Goal: Transaction & Acquisition: Download file/media

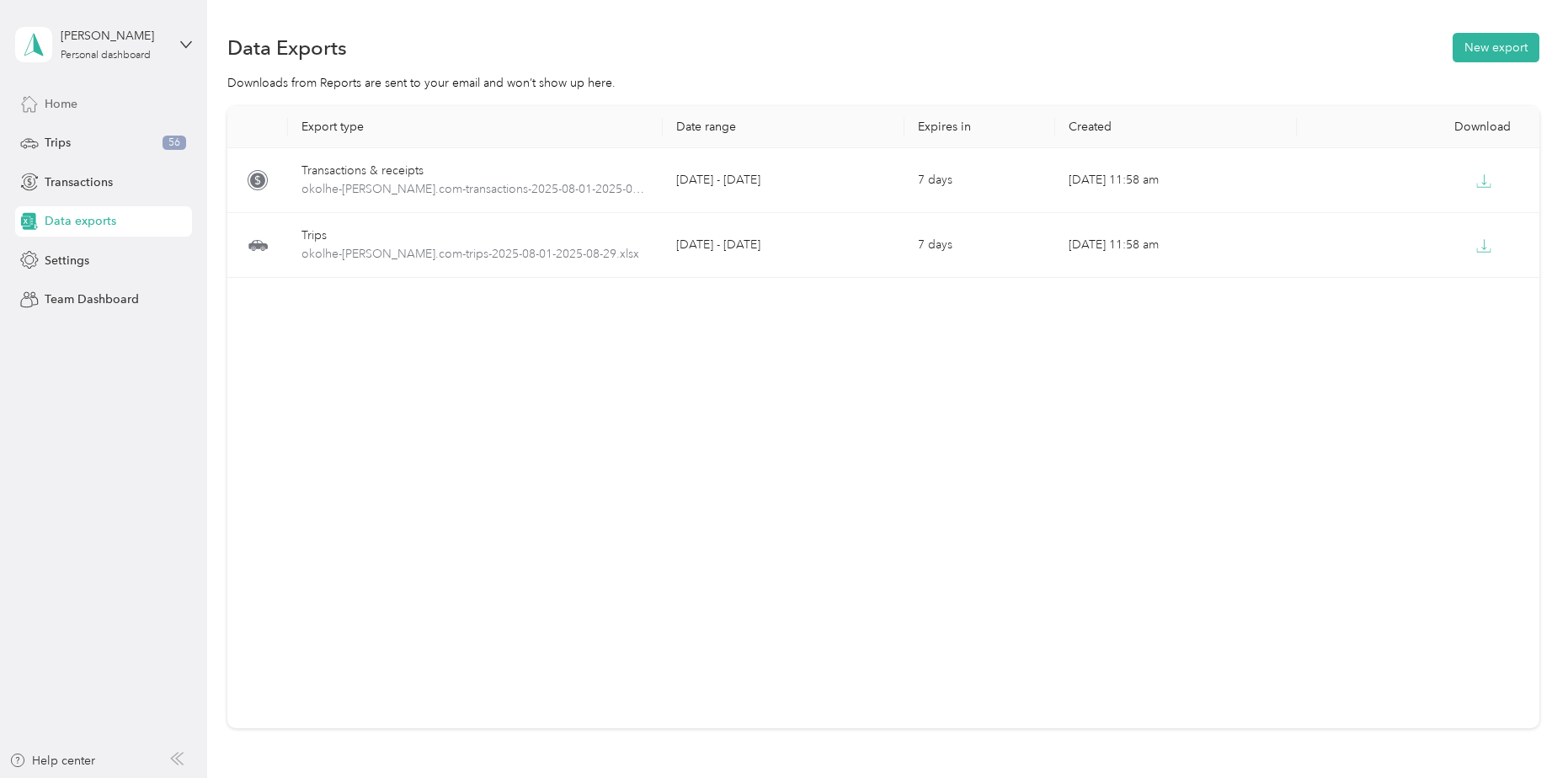
click at [70, 110] on span "Home" at bounding box center [61, 103] width 33 height 18
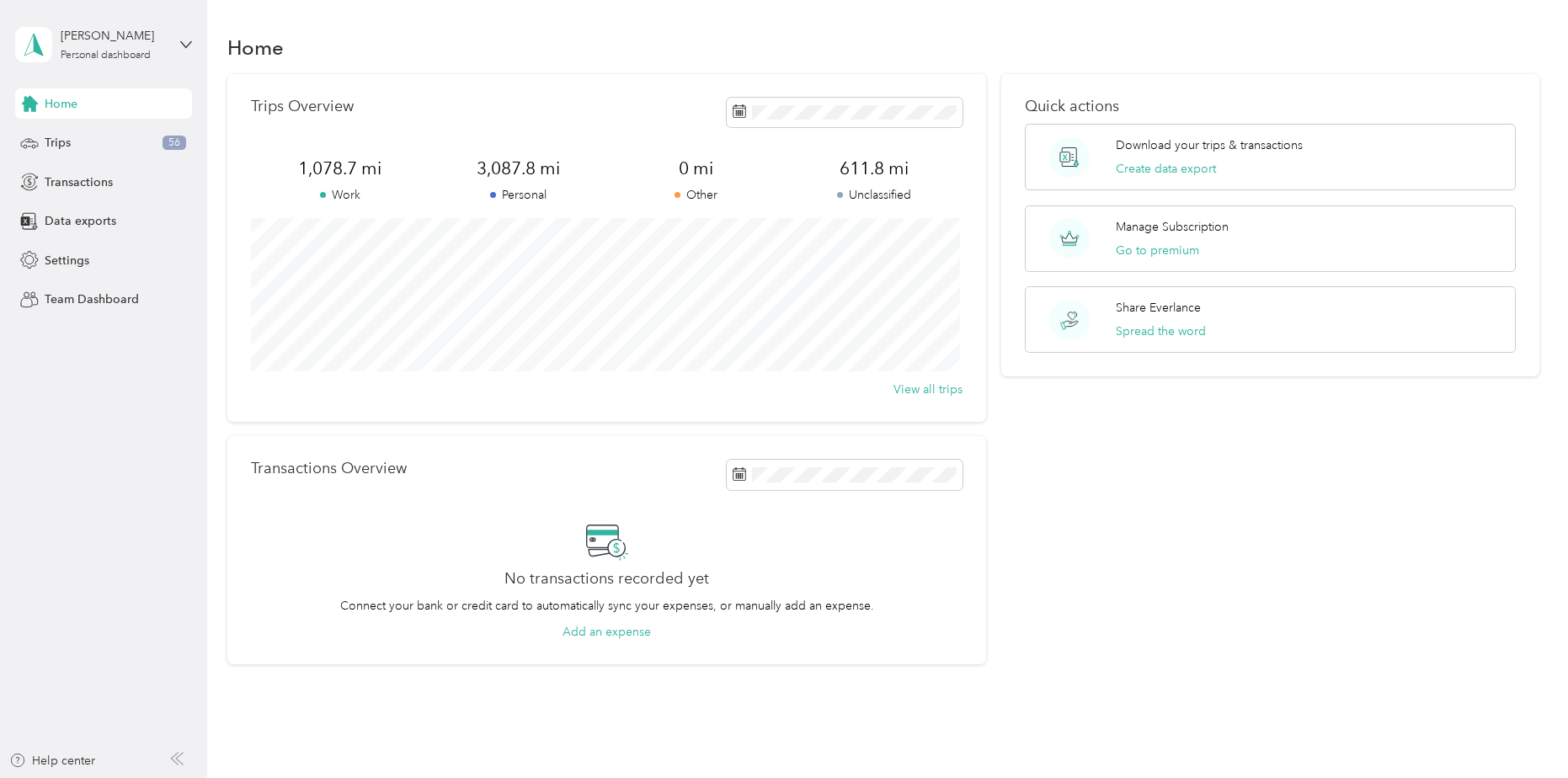
click at [99, 104] on div "Home" at bounding box center [103, 103] width 177 height 30
drag, startPoint x: 68, startPoint y: 146, endPoint x: 66, endPoint y: 137, distance: 9.2
click at [68, 145] on div "Trips 56" at bounding box center [103, 143] width 177 height 30
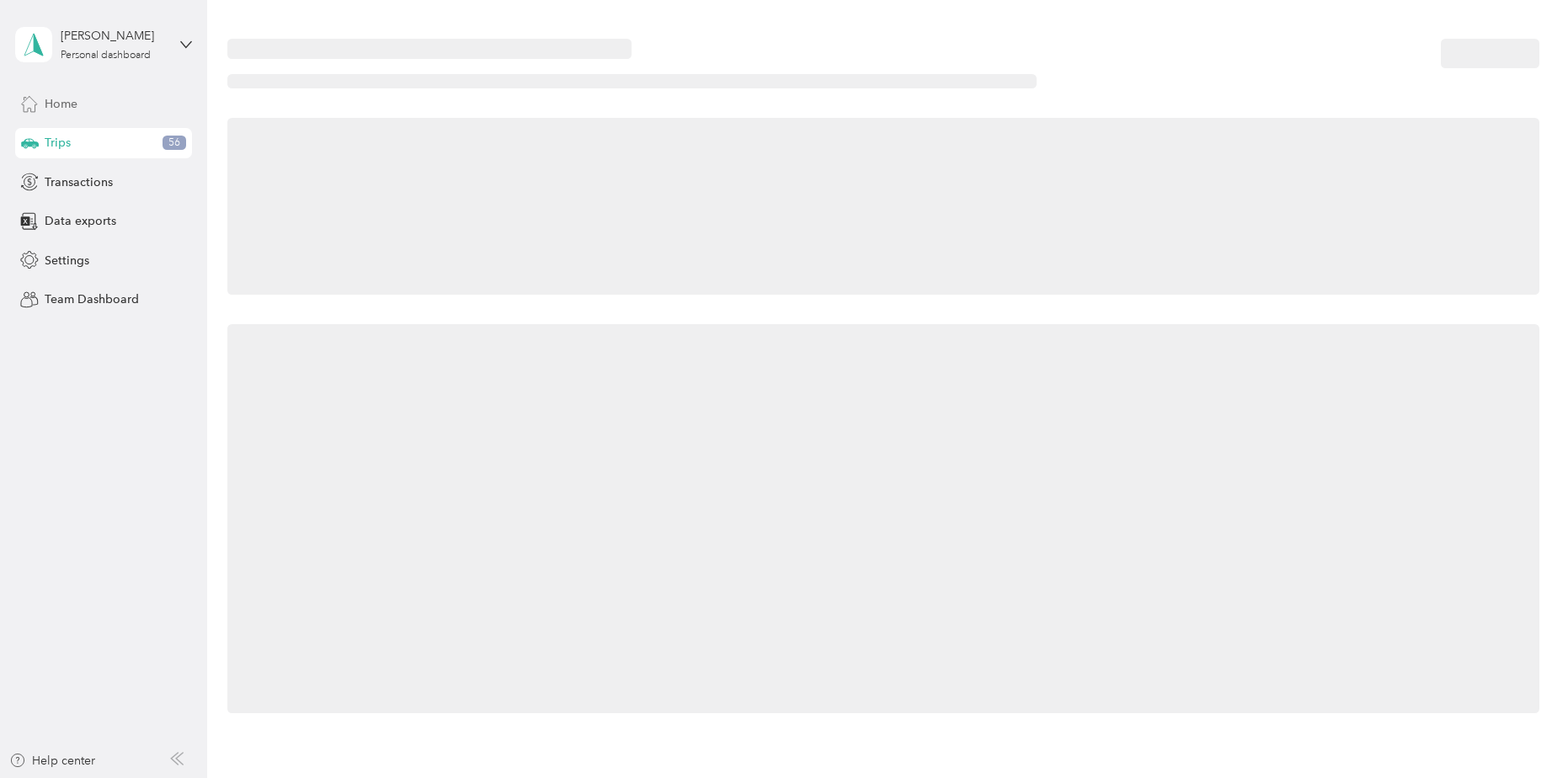
click at [83, 104] on div "Home" at bounding box center [103, 103] width 177 height 30
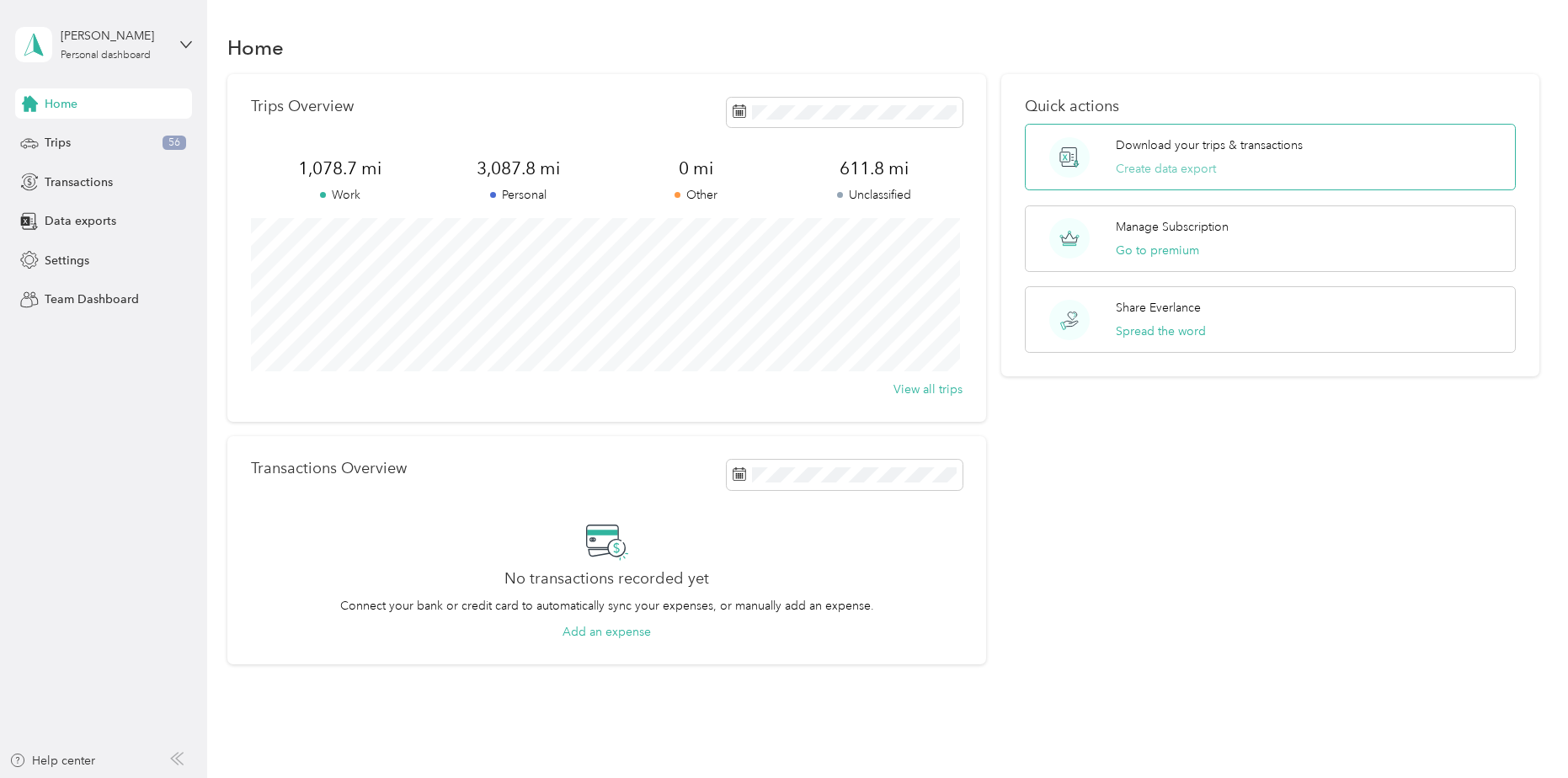
click at [1167, 168] on button "Create data export" at bounding box center [1166, 169] width 100 height 18
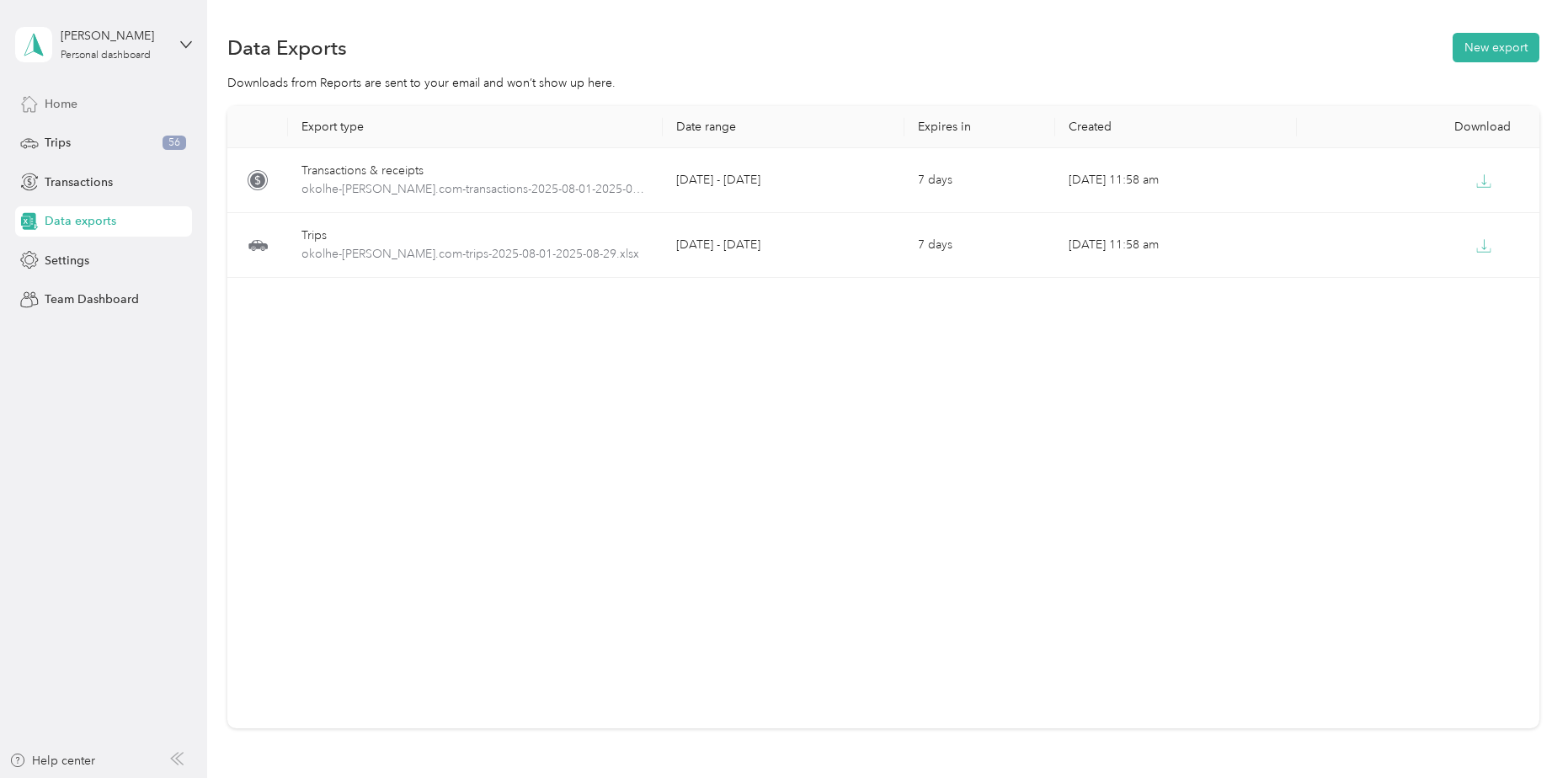
click at [53, 109] on span "Home" at bounding box center [61, 103] width 33 height 18
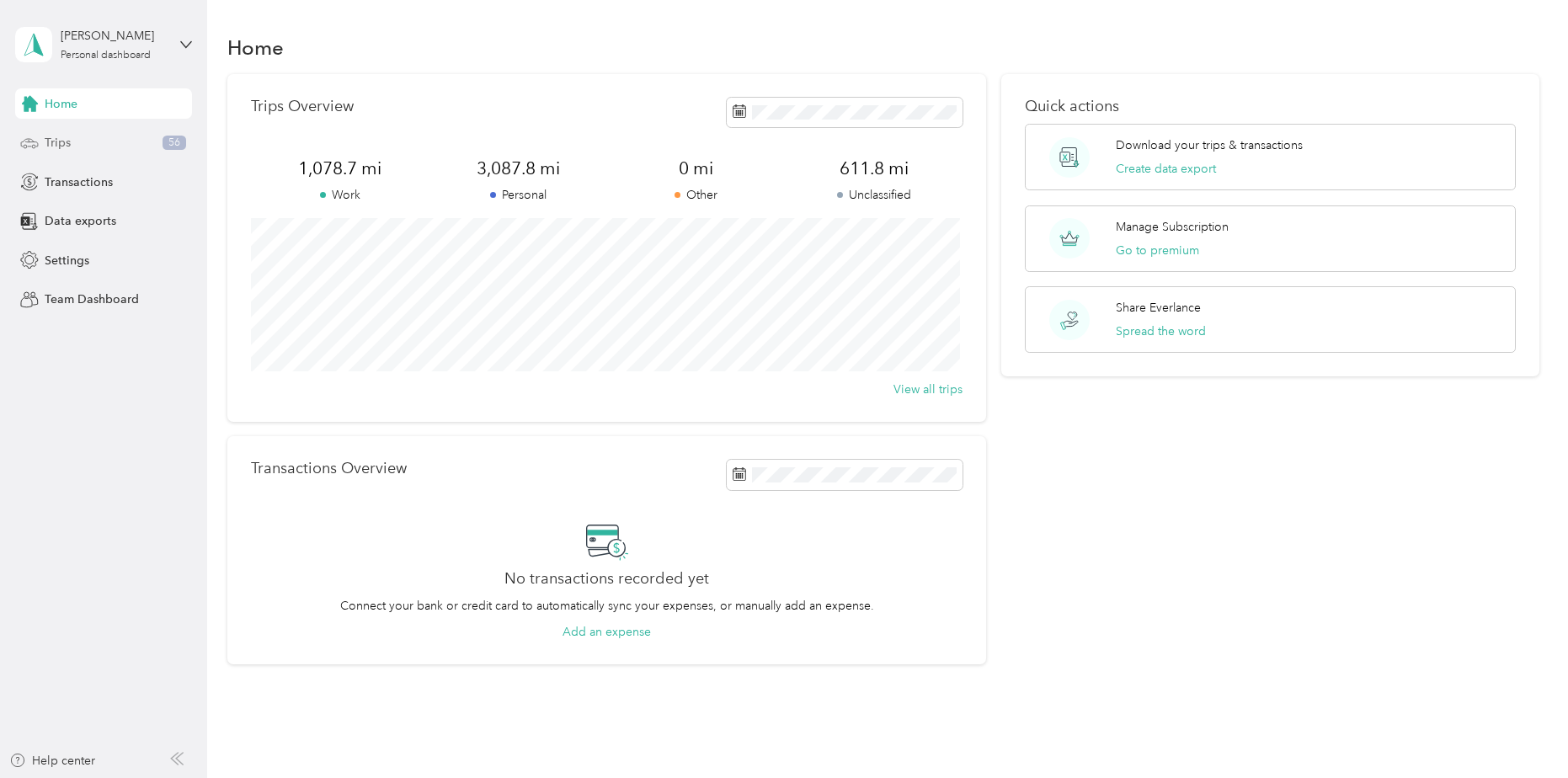
click at [67, 143] on span "Trips" at bounding box center [58, 142] width 26 height 18
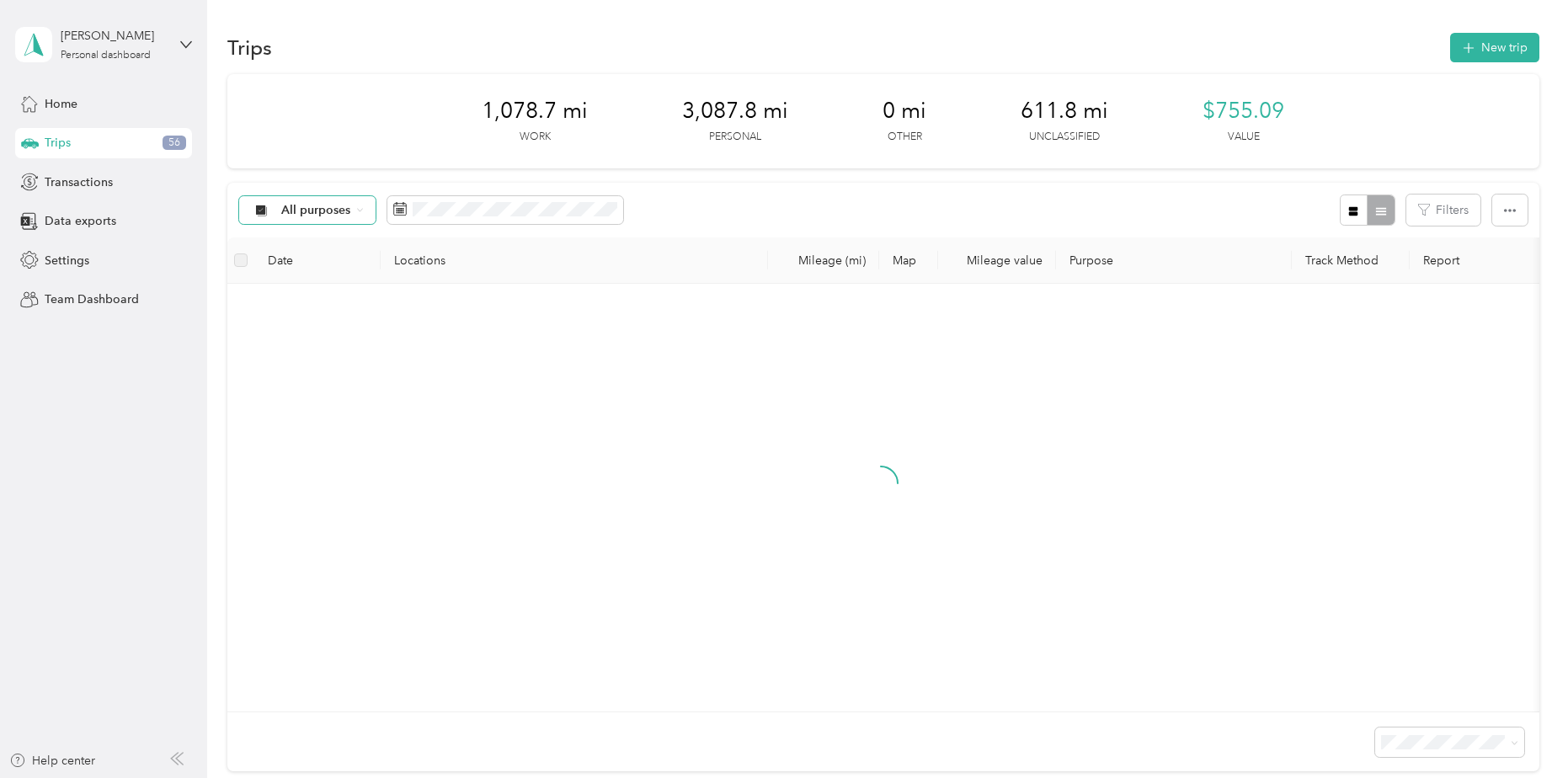
click at [309, 204] on span "All purposes" at bounding box center [315, 210] width 70 height 12
click at [301, 292] on span "Work" at bounding box center [330, 299] width 99 height 18
click at [429, 194] on div "Work Filters" at bounding box center [883, 210] width 1311 height 55
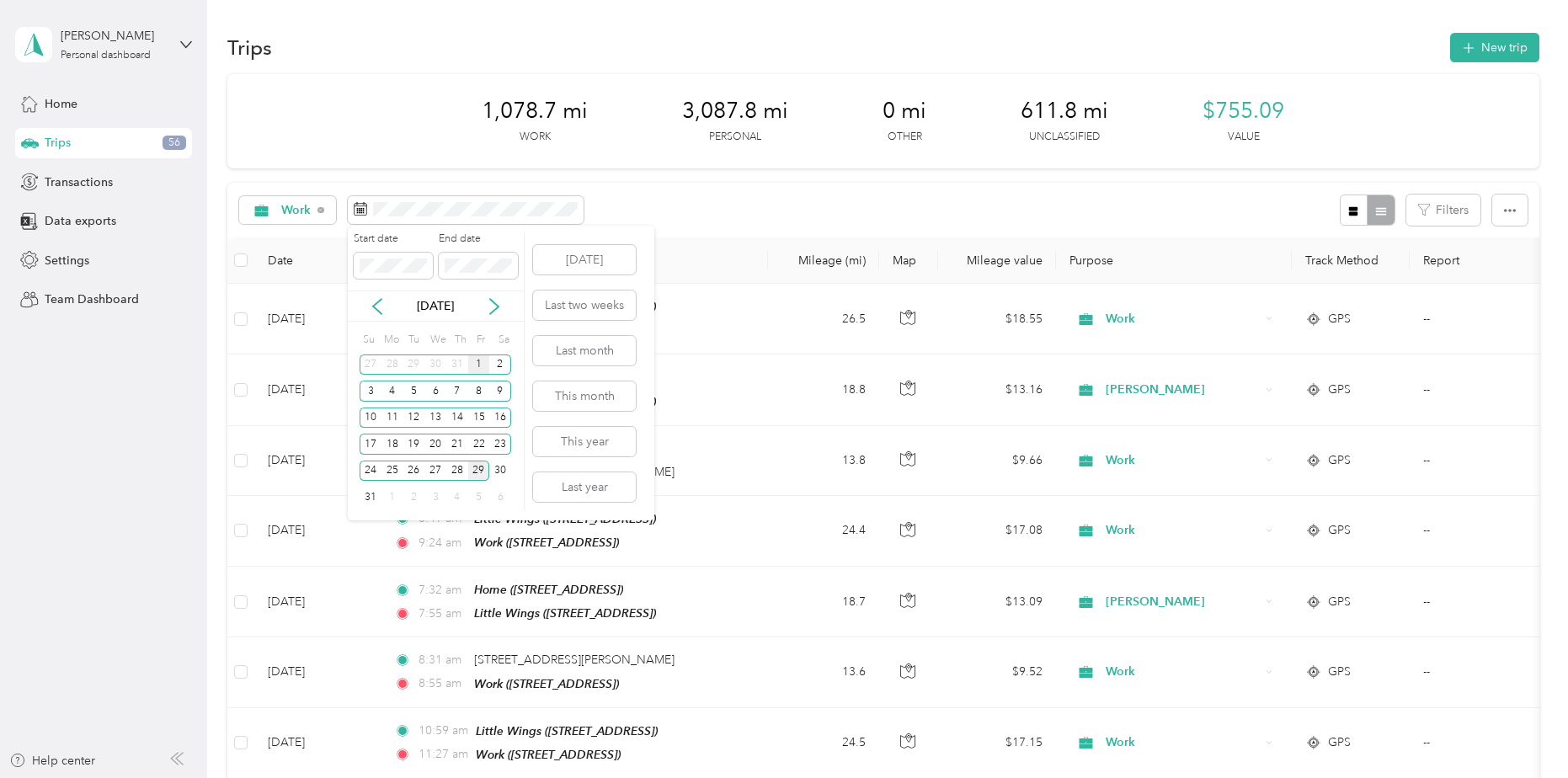
click at [472, 363] on div "1" at bounding box center [478, 364] width 22 height 21
click at [482, 474] on div "29" at bounding box center [478, 470] width 22 height 21
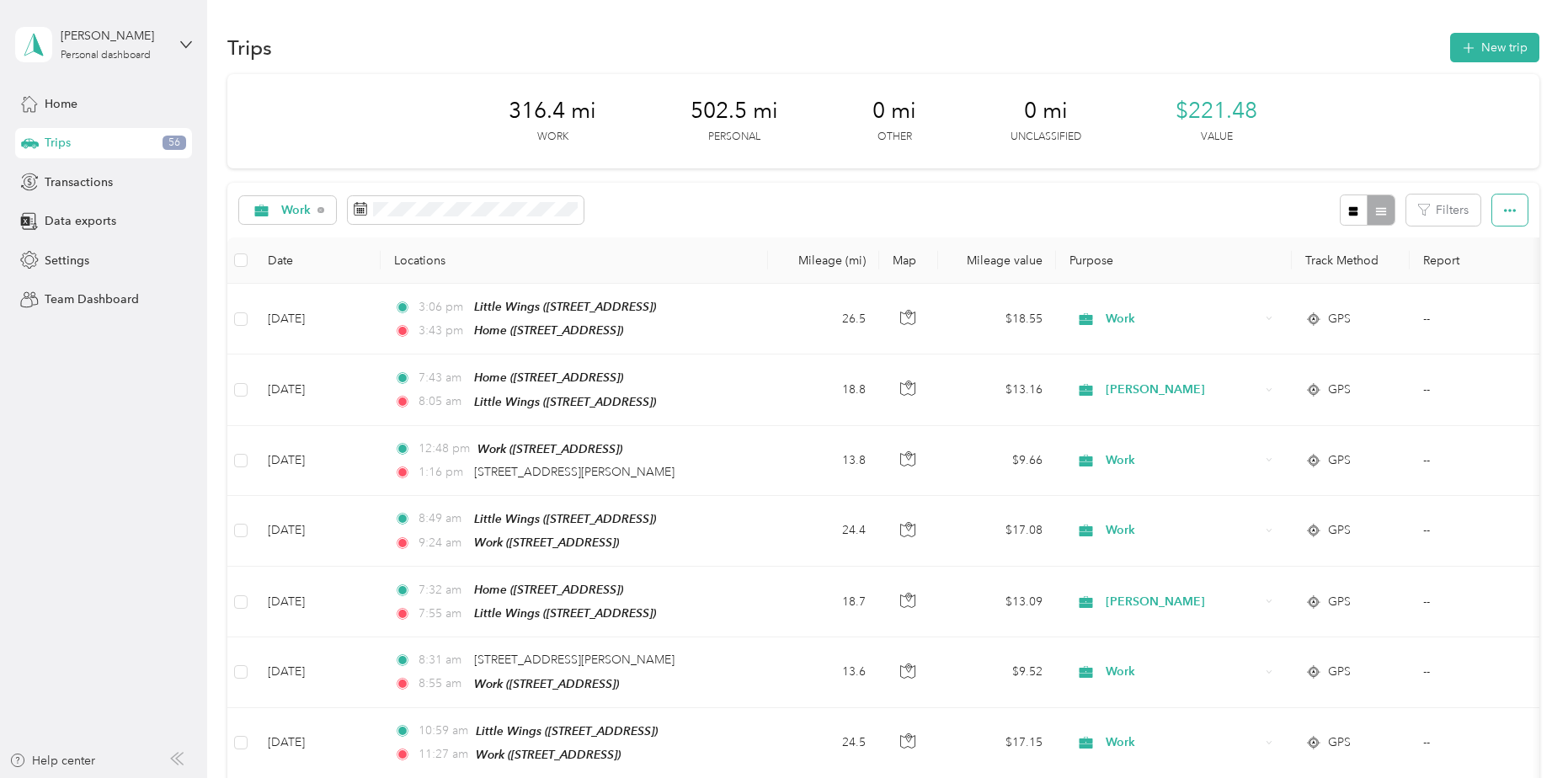
click at [1506, 206] on icon "button" at bounding box center [1510, 210] width 12 height 12
click at [1480, 276] on span "Export" at bounding box center [1481, 271] width 35 height 15
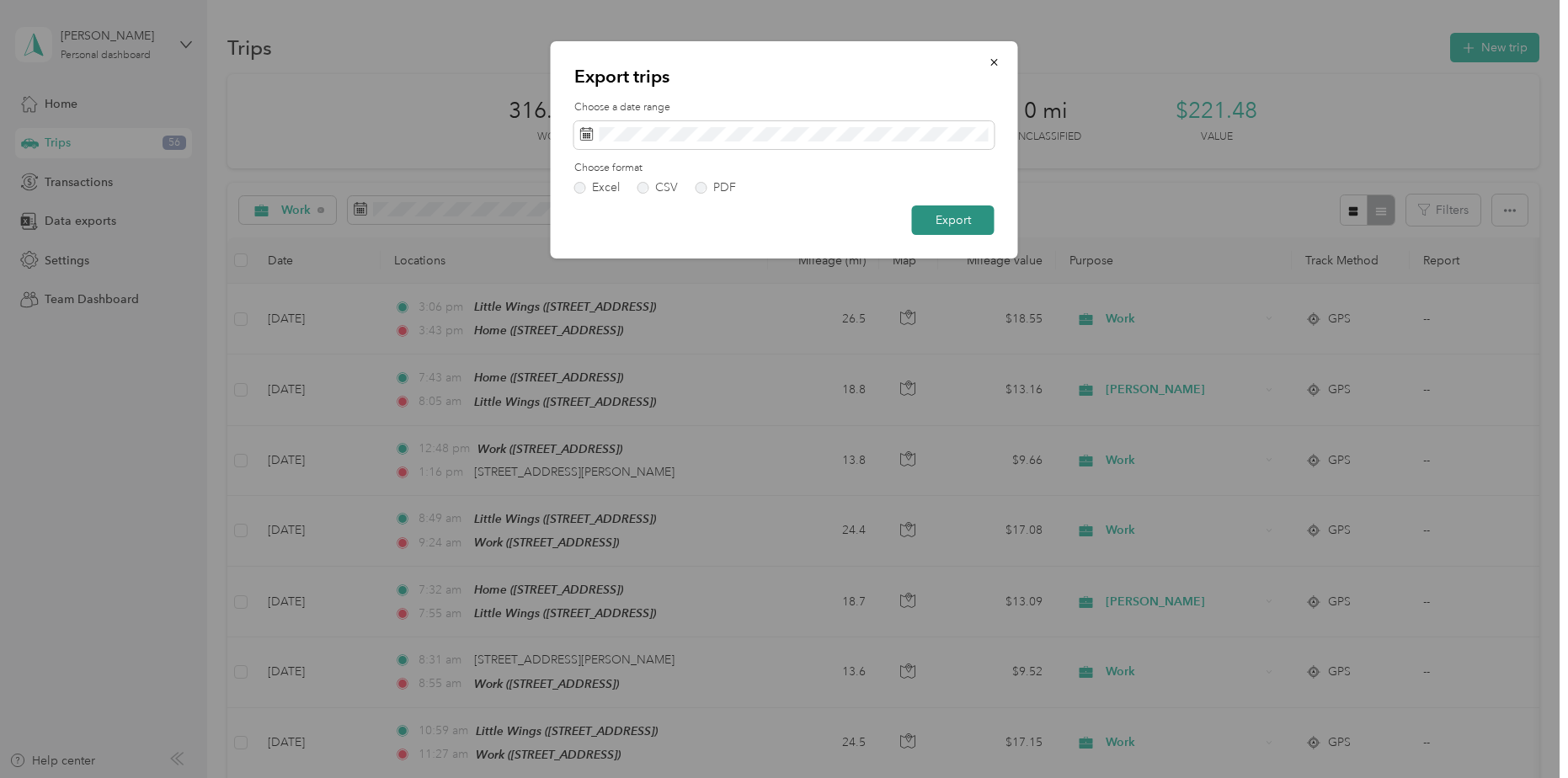
click at [949, 221] on button "Export" at bounding box center [953, 220] width 83 height 29
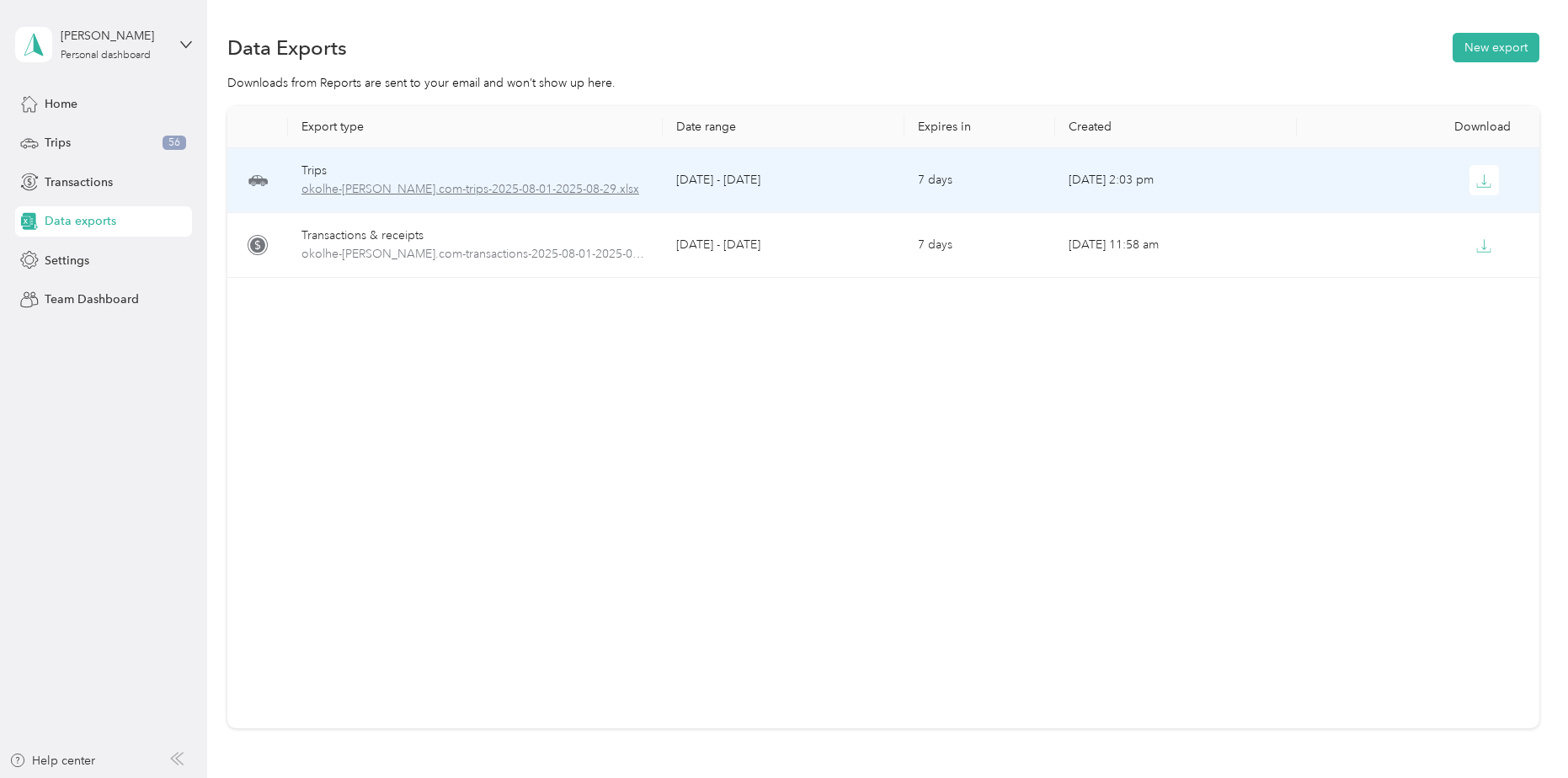
click at [422, 192] on span "okolhe-[PERSON_NAME].com-trips-2025-08-01-2025-08-29.xlsx" at bounding box center [476, 189] width 348 height 18
click at [1483, 178] on icon "button" at bounding box center [1484, 181] width 16 height 16
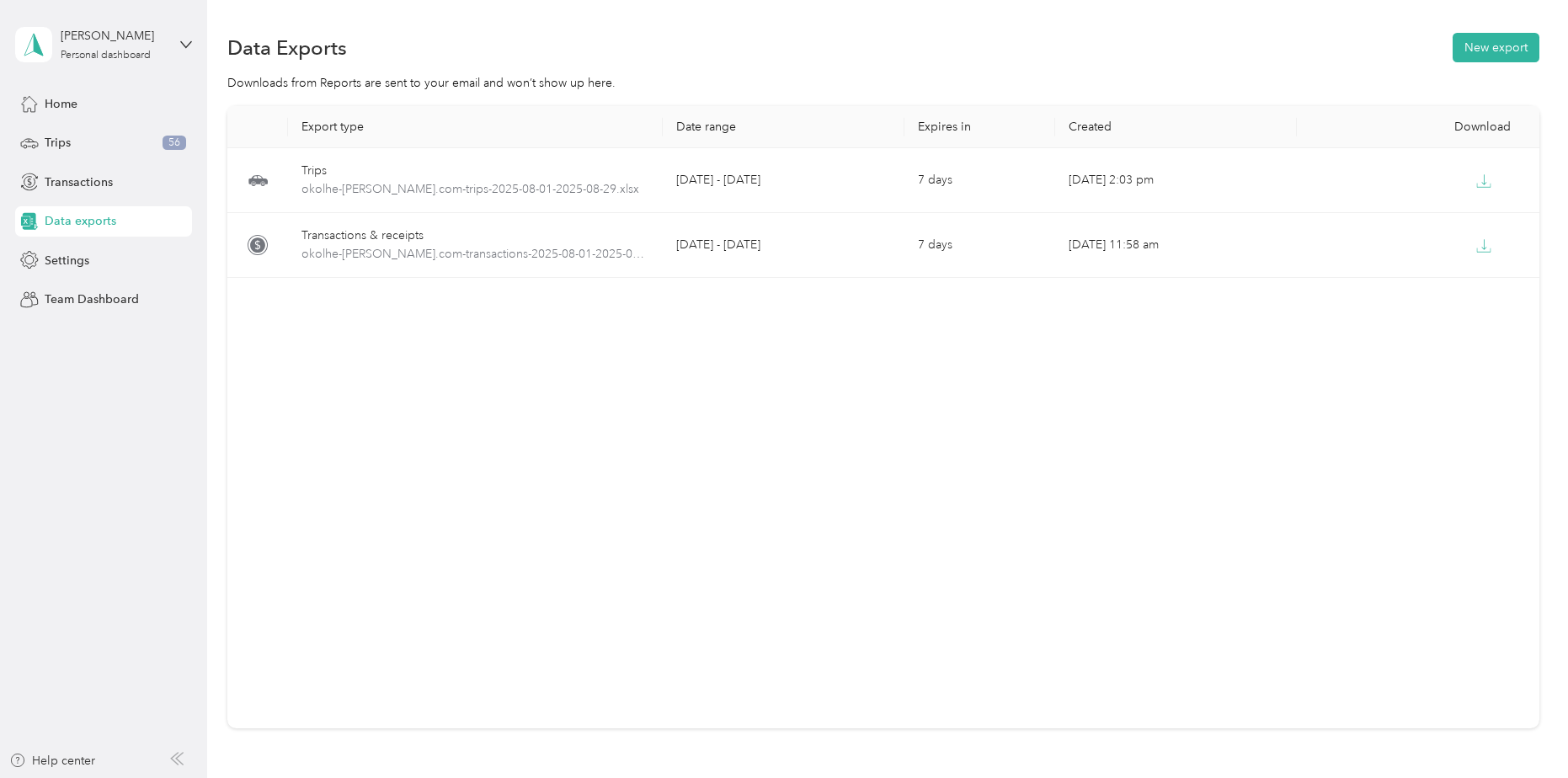
click at [786, 418] on div "Export type Date range Expires in Created Download Trips okolhe-[PERSON_NAME].c…" at bounding box center [883, 417] width 1311 height 622
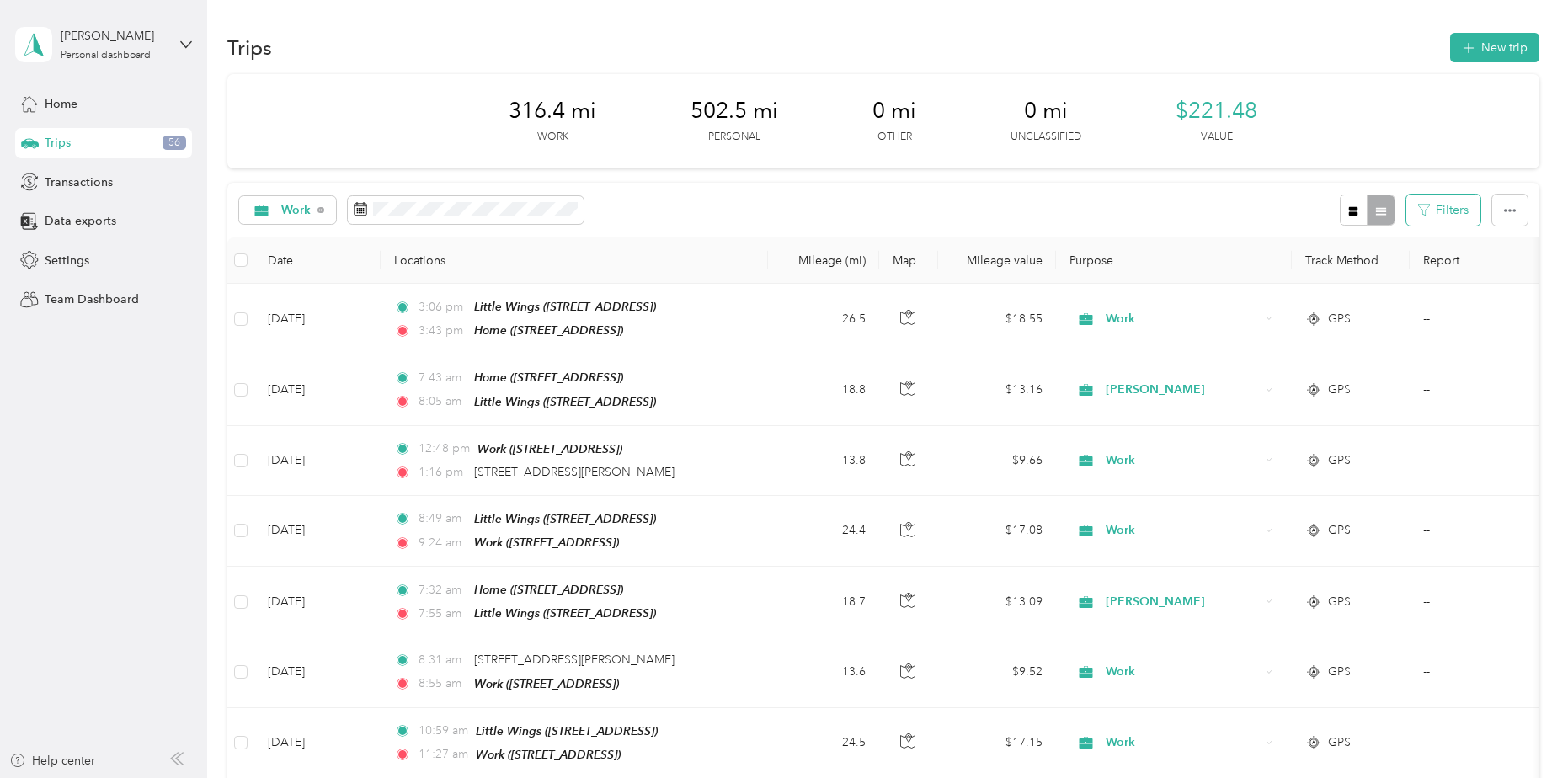
click at [1440, 215] on button "Filters" at bounding box center [1444, 210] width 74 height 31
click at [1248, 210] on div "Work Filters" at bounding box center [883, 210] width 1311 height 55
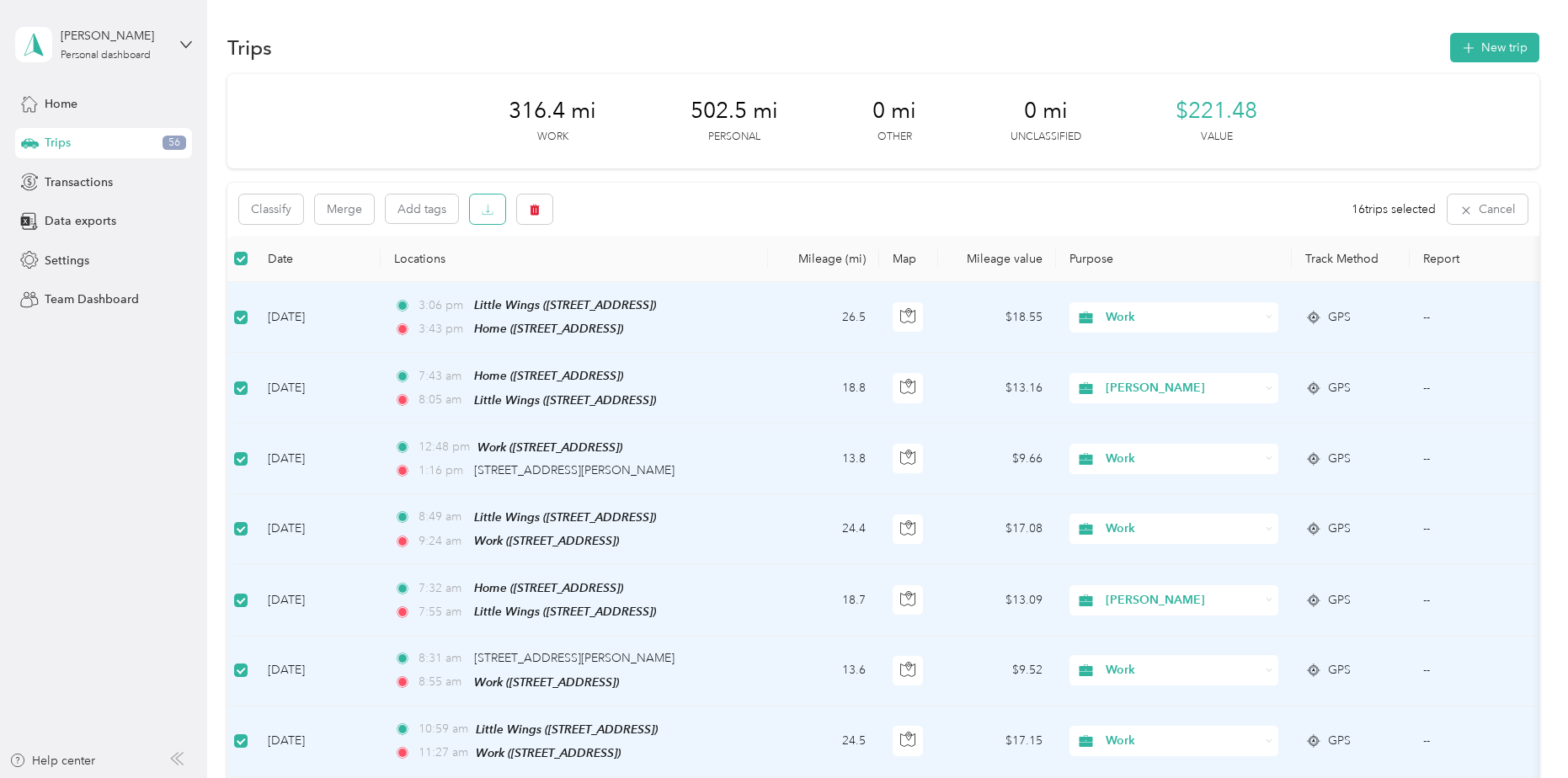
click at [484, 211] on icon "button" at bounding box center [488, 209] width 12 height 12
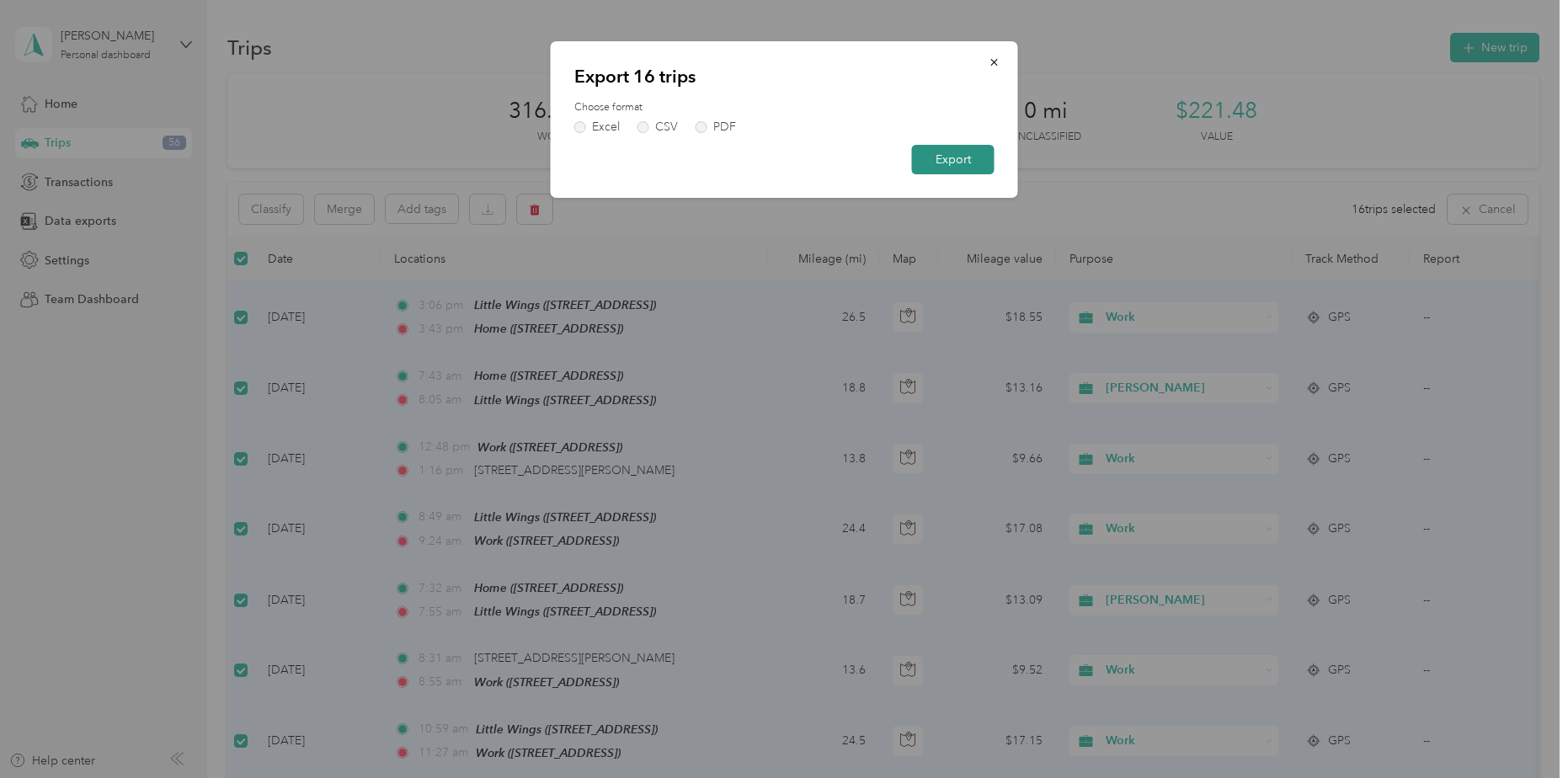
click at [960, 163] on button "Export" at bounding box center [953, 159] width 83 height 29
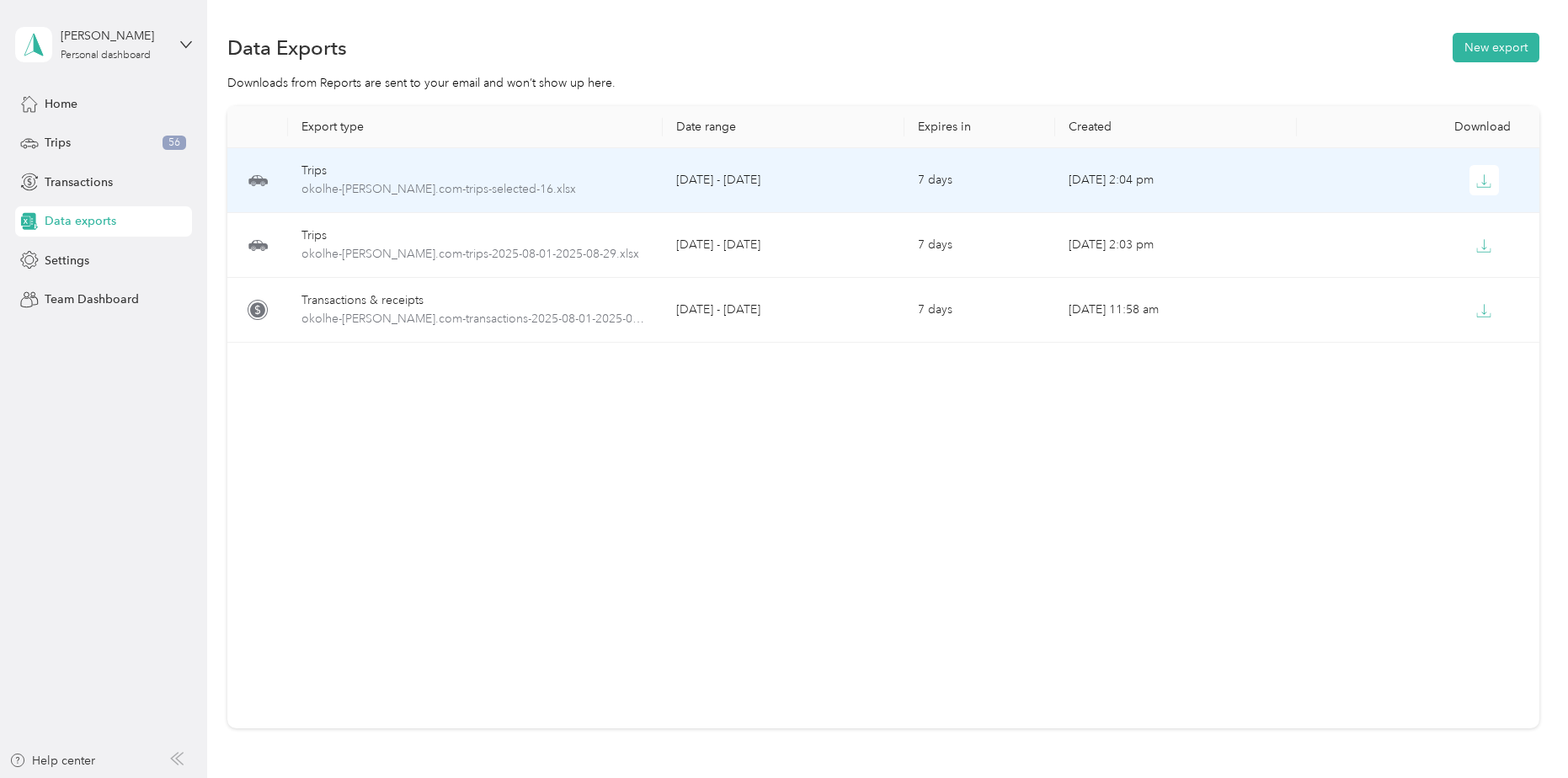
click at [367, 171] on div "Trips" at bounding box center [476, 171] width 348 height 18
click at [1477, 177] on icon "button" at bounding box center [1484, 181] width 16 height 16
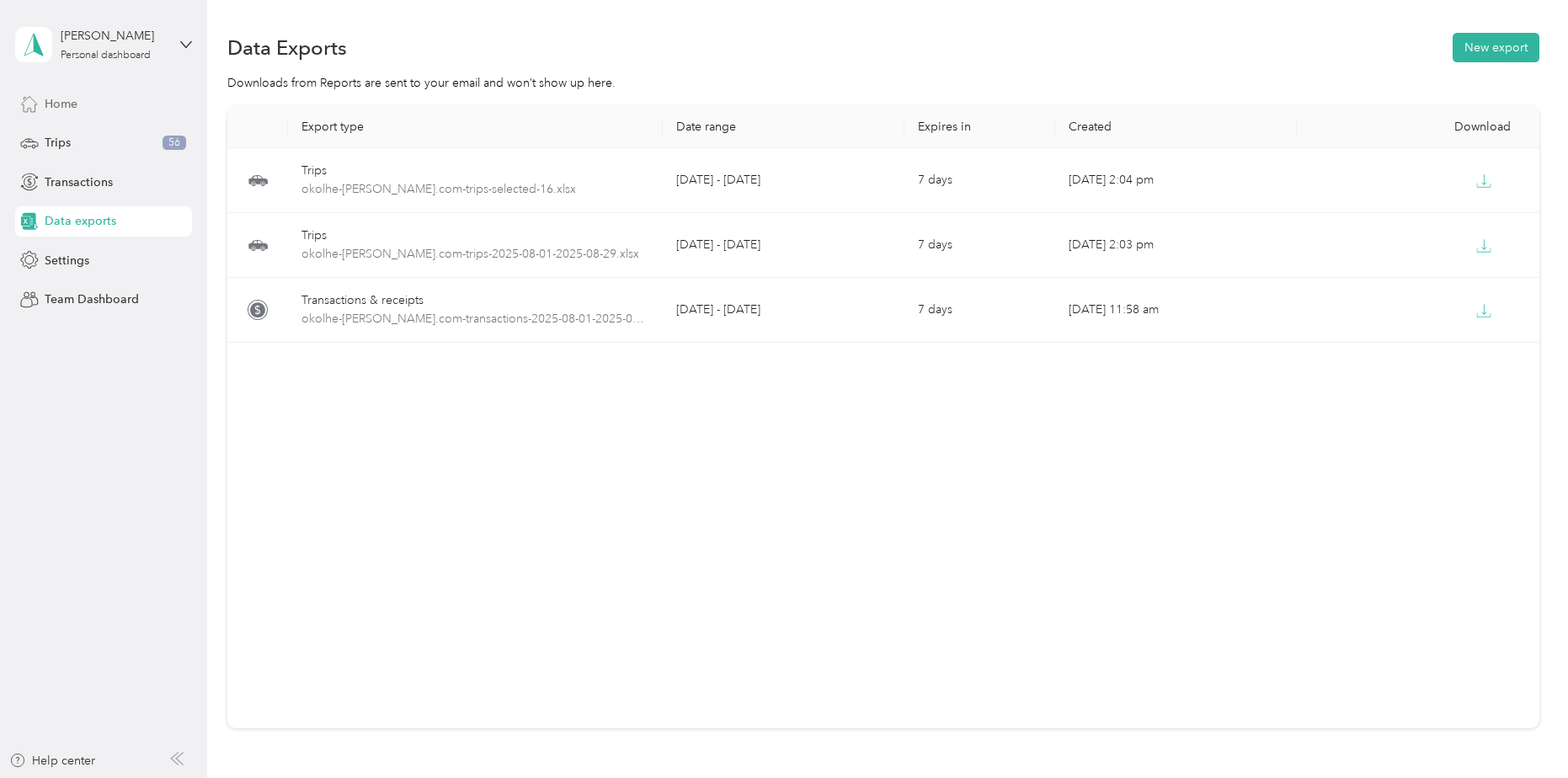
click at [56, 109] on span "Home" at bounding box center [61, 103] width 33 height 18
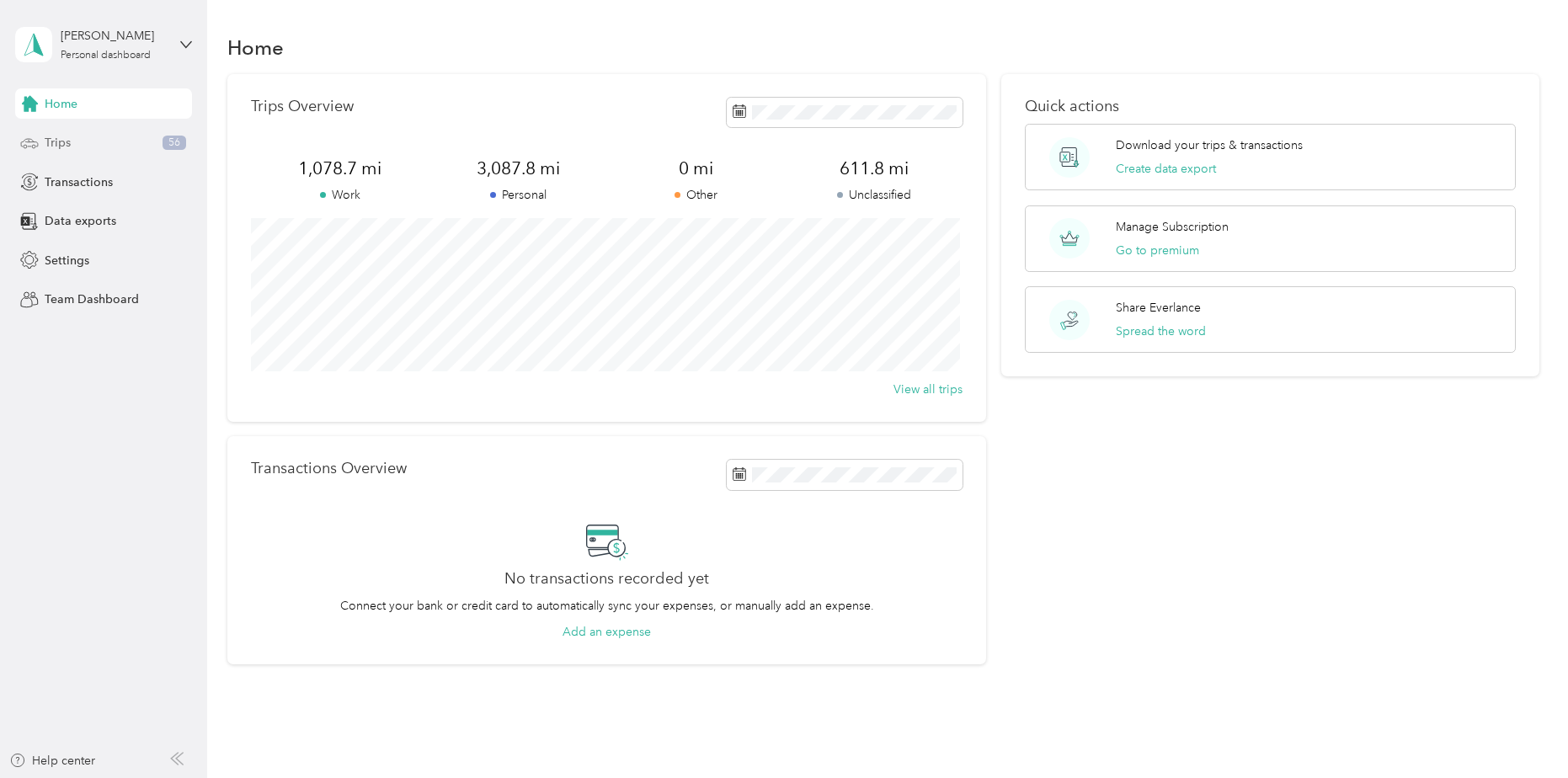
click at [58, 143] on span "Trips" at bounding box center [58, 142] width 26 height 18
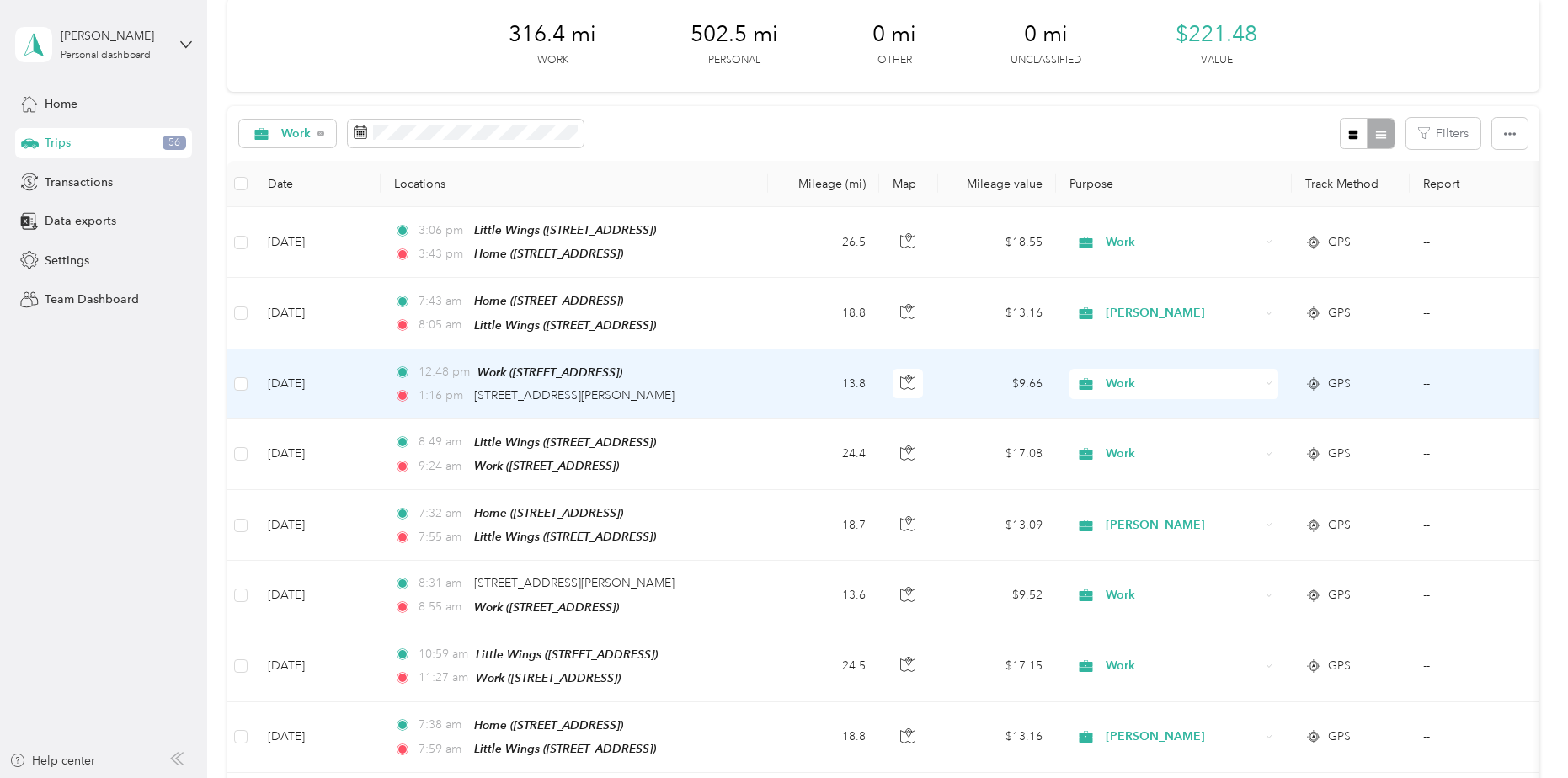
scroll to position [161, 0]
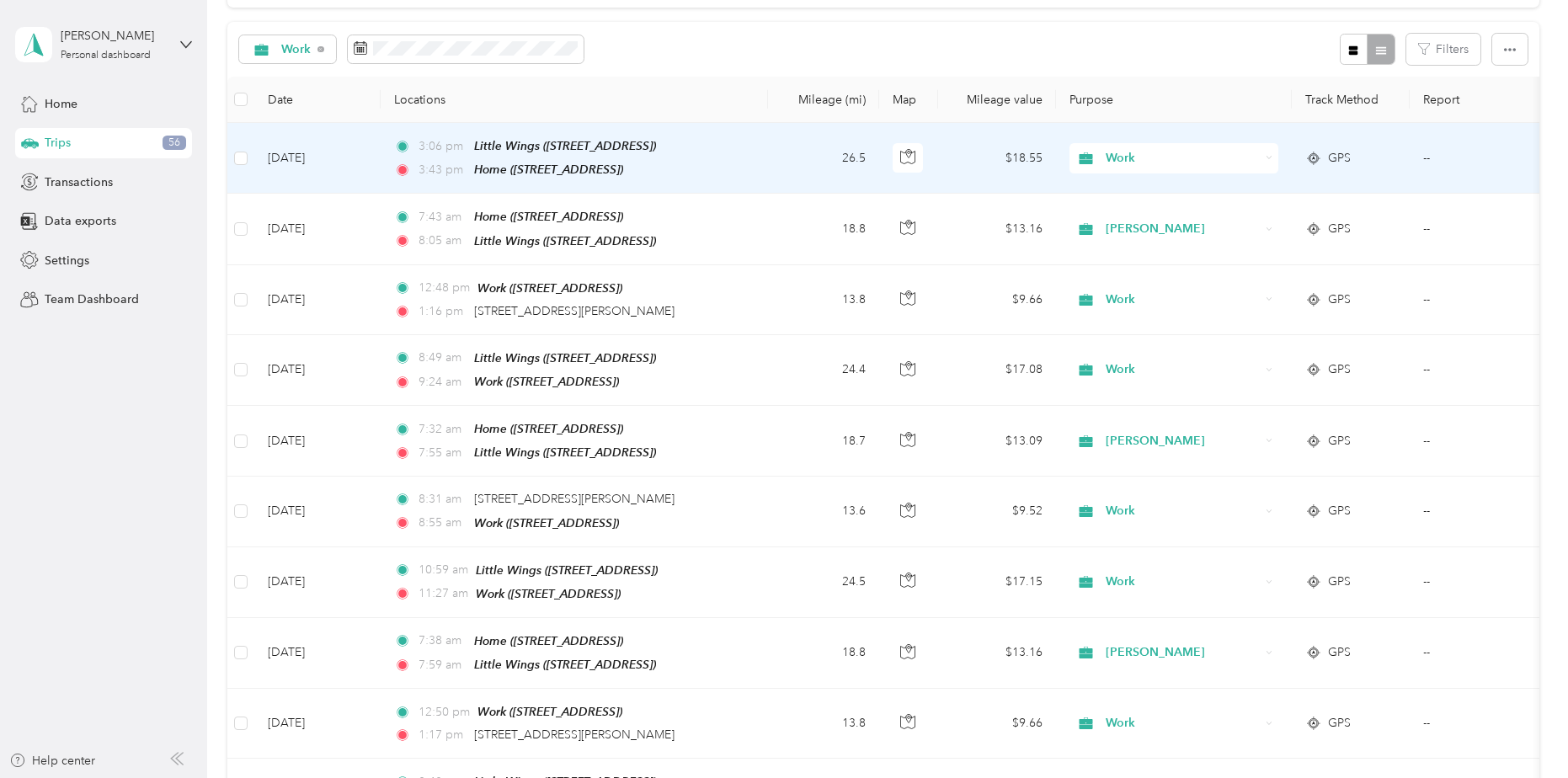
click at [845, 157] on td "26.5" at bounding box center [823, 159] width 111 height 71
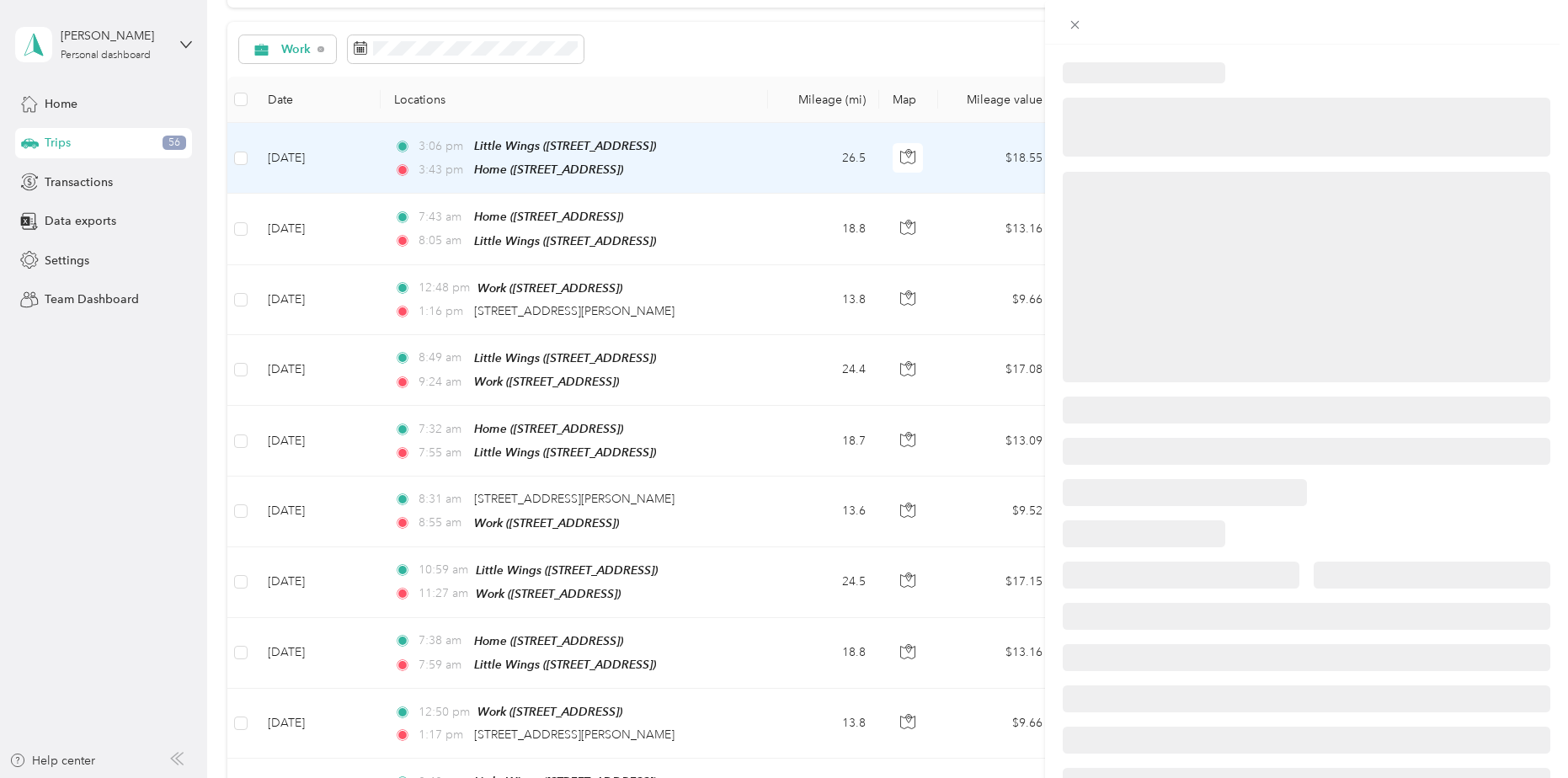
click at [851, 158] on div at bounding box center [784, 389] width 1568 height 778
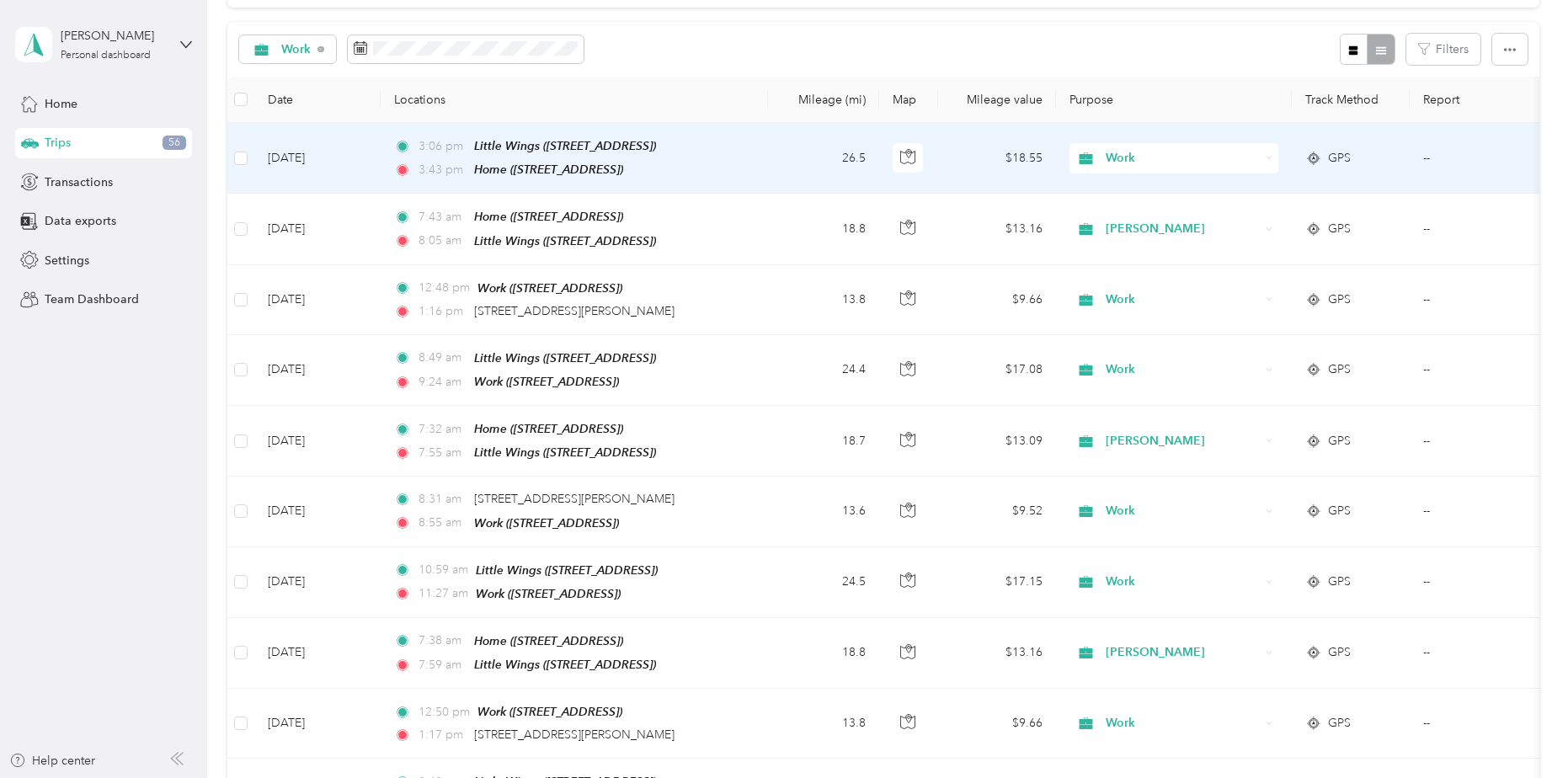
click at [851, 158] on td "26.5" at bounding box center [823, 159] width 111 height 71
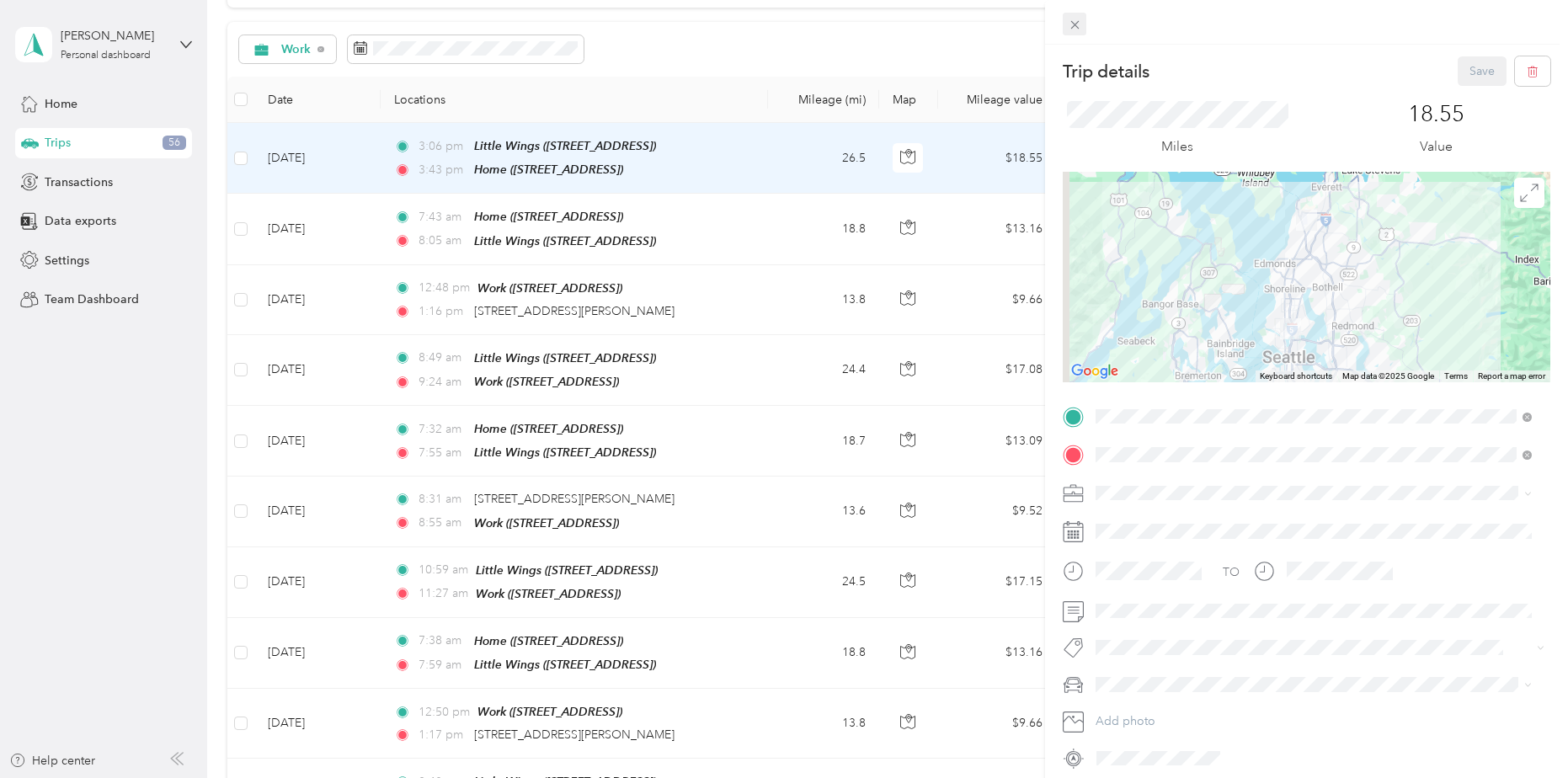
click at [1068, 31] on icon at bounding box center [1075, 25] width 15 height 15
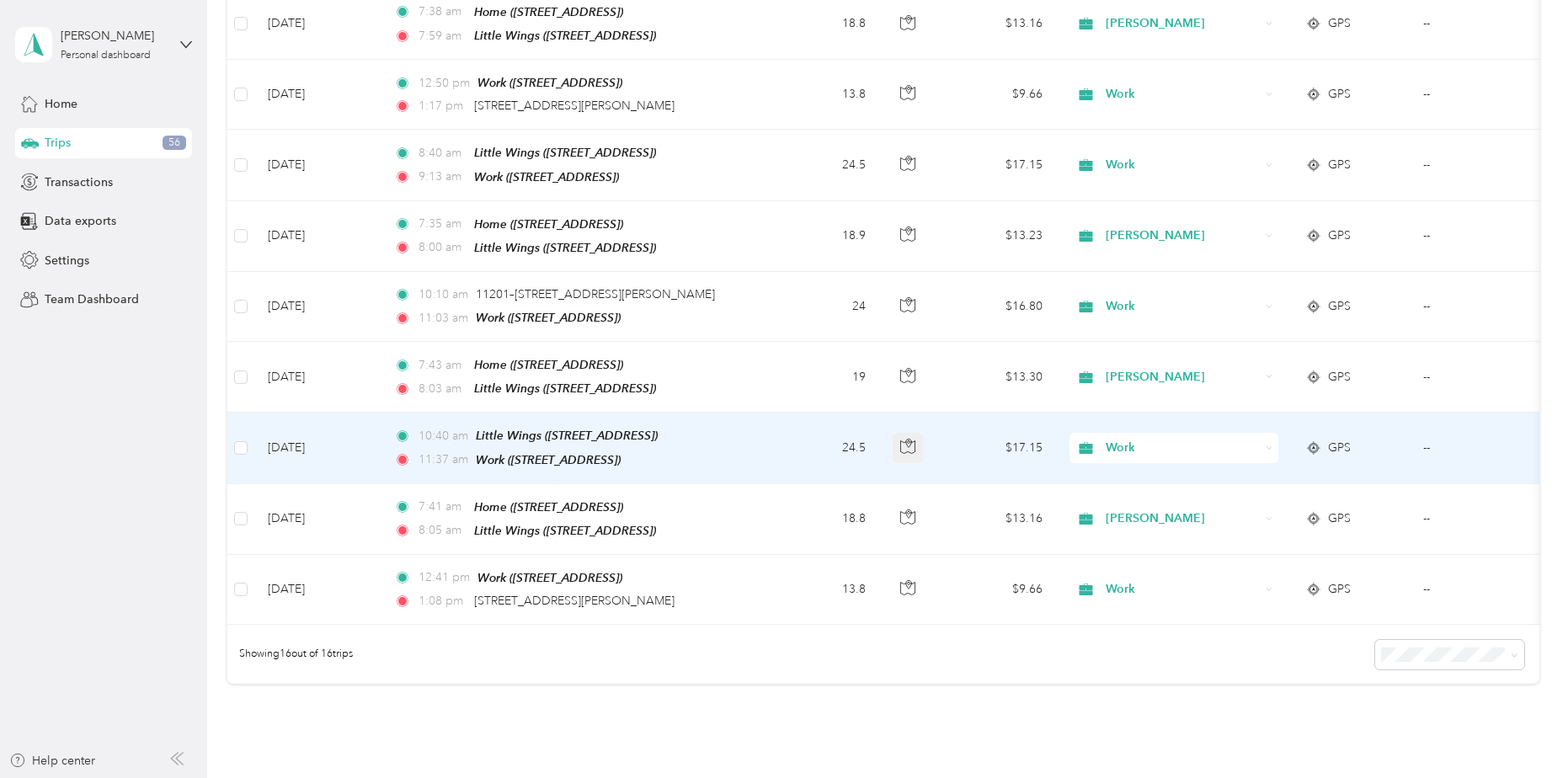
scroll to position [918, 0]
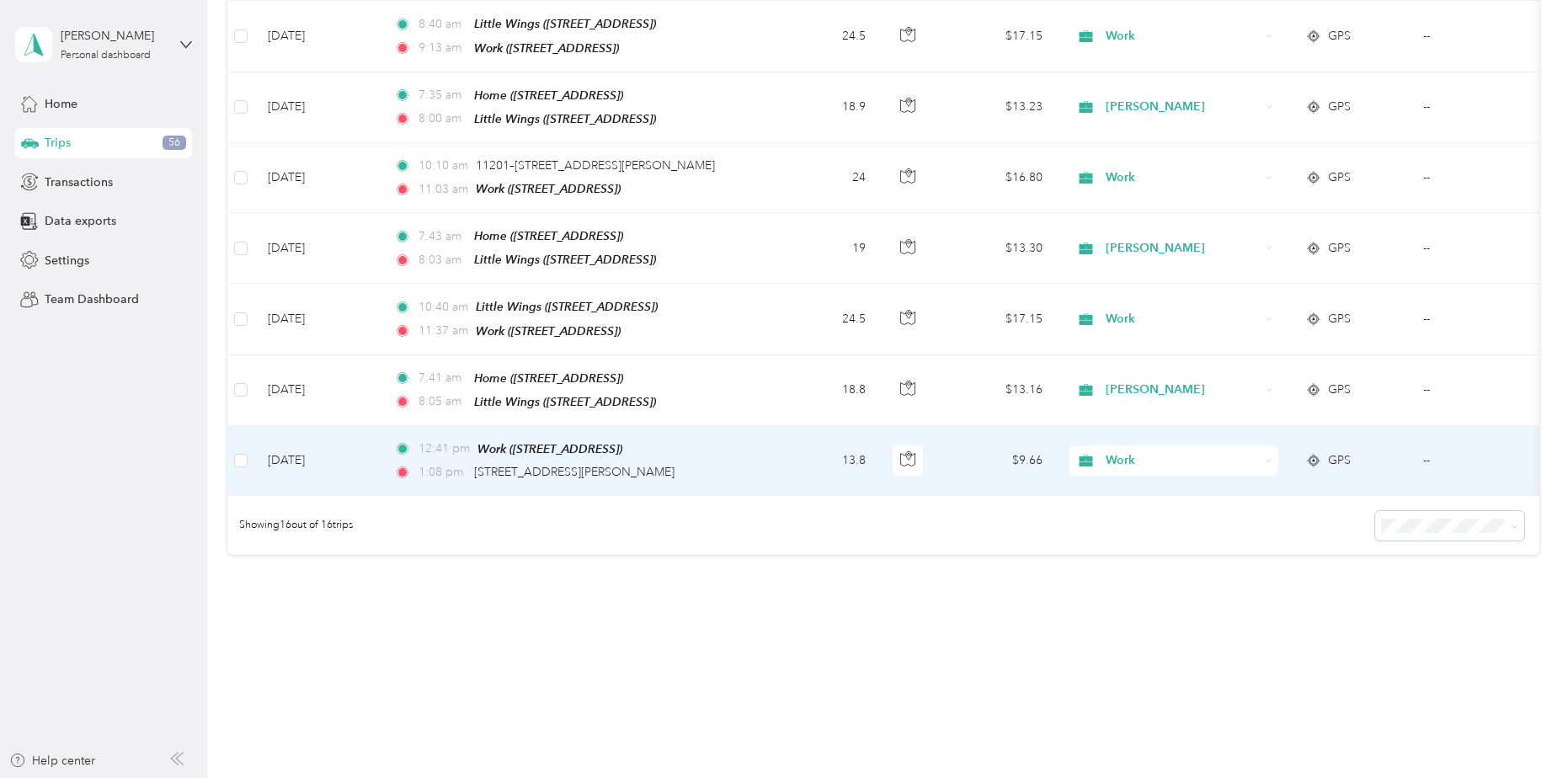
click at [1131, 451] on span "Work" at bounding box center [1183, 460] width 154 height 18
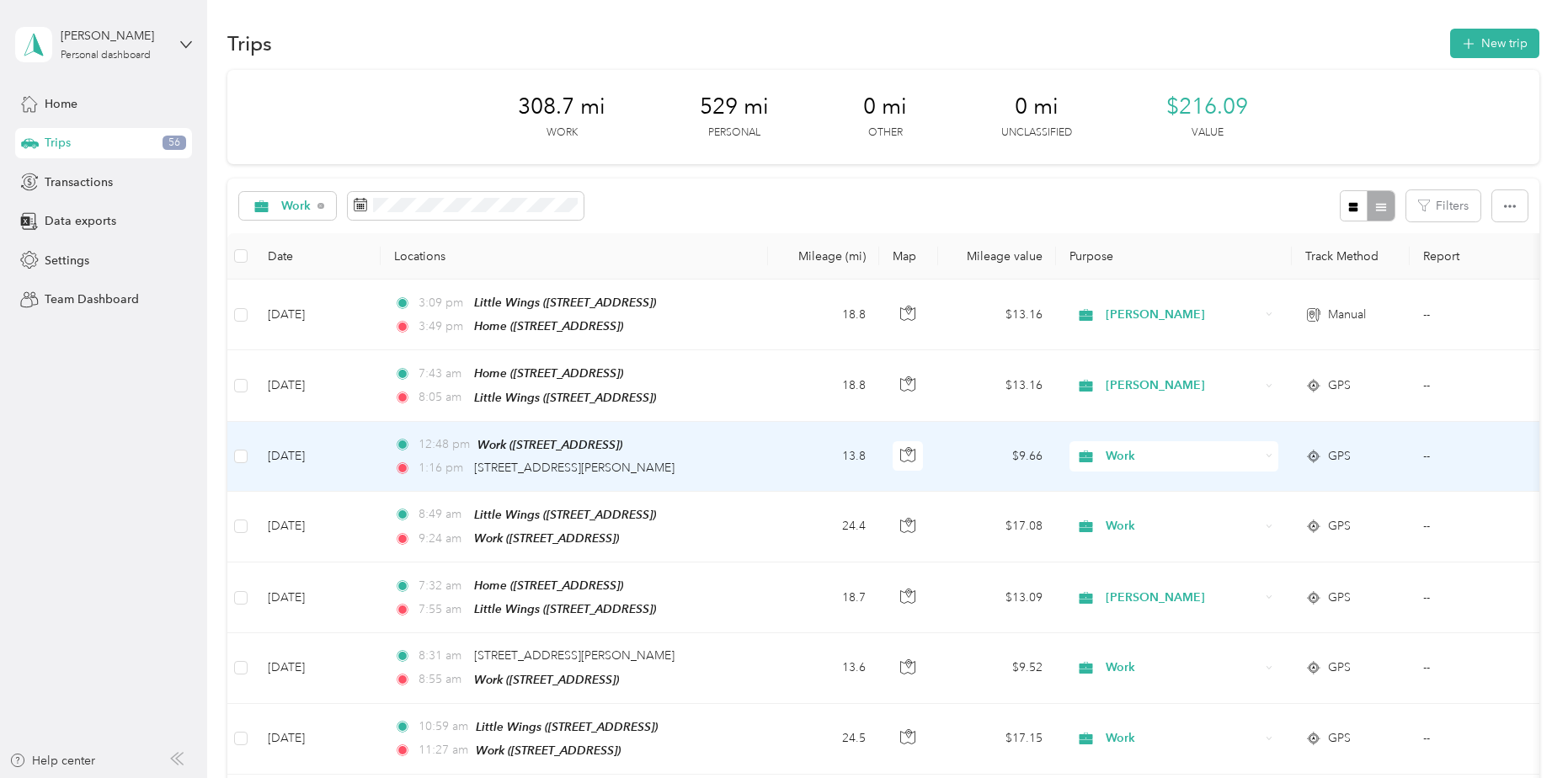
scroll to position [0, 0]
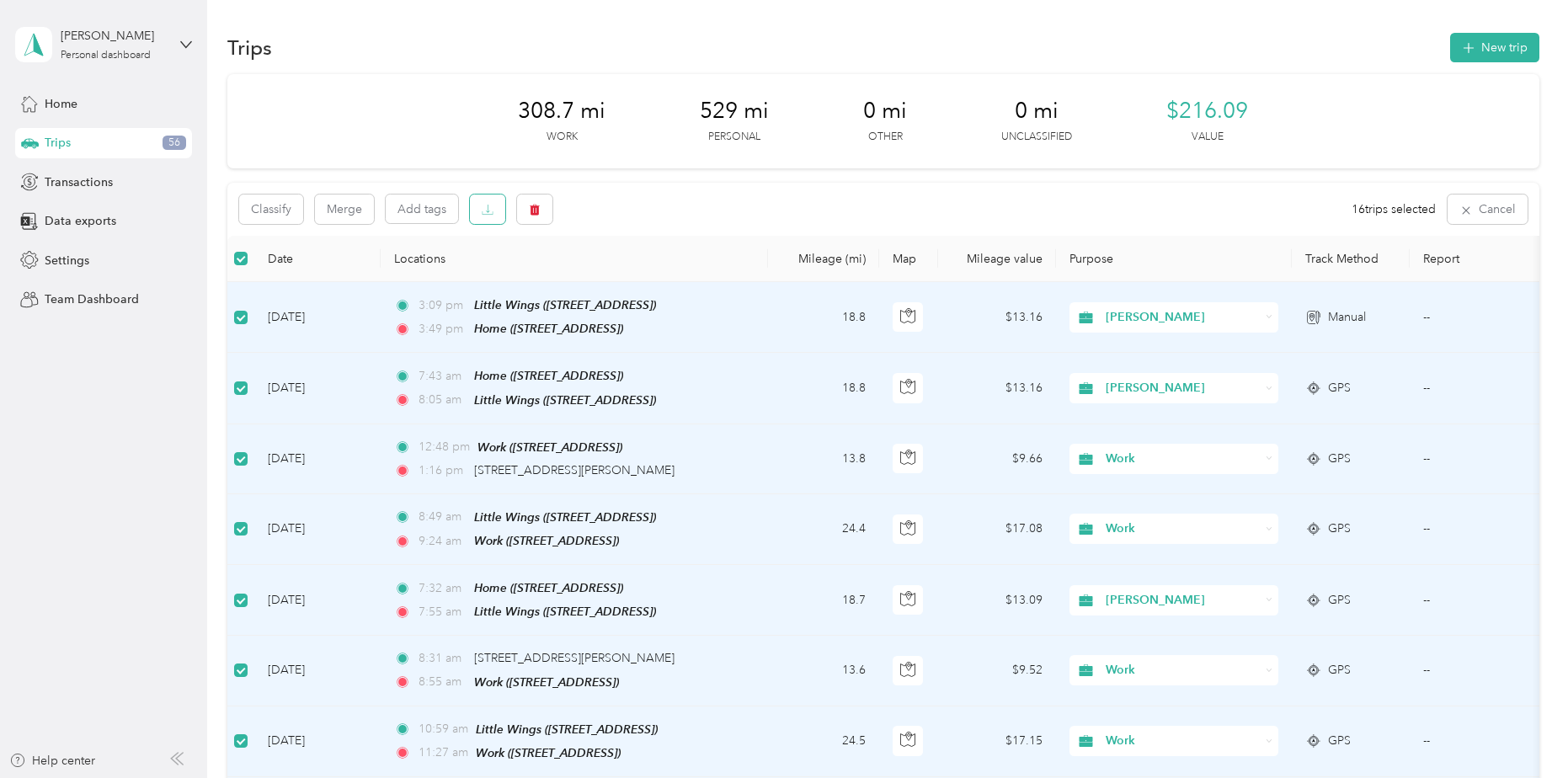
click at [488, 215] on icon "button" at bounding box center [488, 209] width 12 height 12
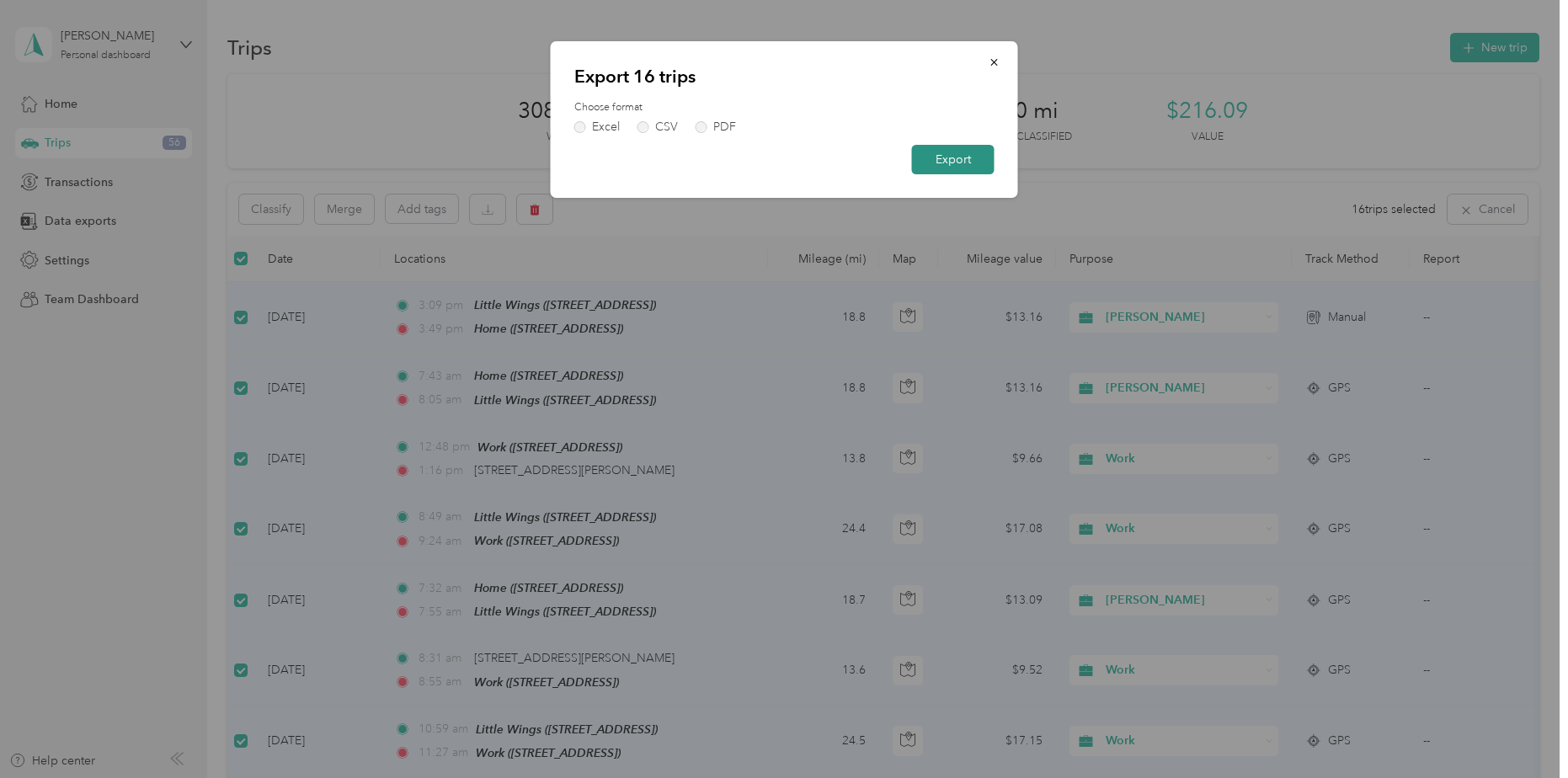
click at [921, 162] on button "Export" at bounding box center [953, 159] width 83 height 29
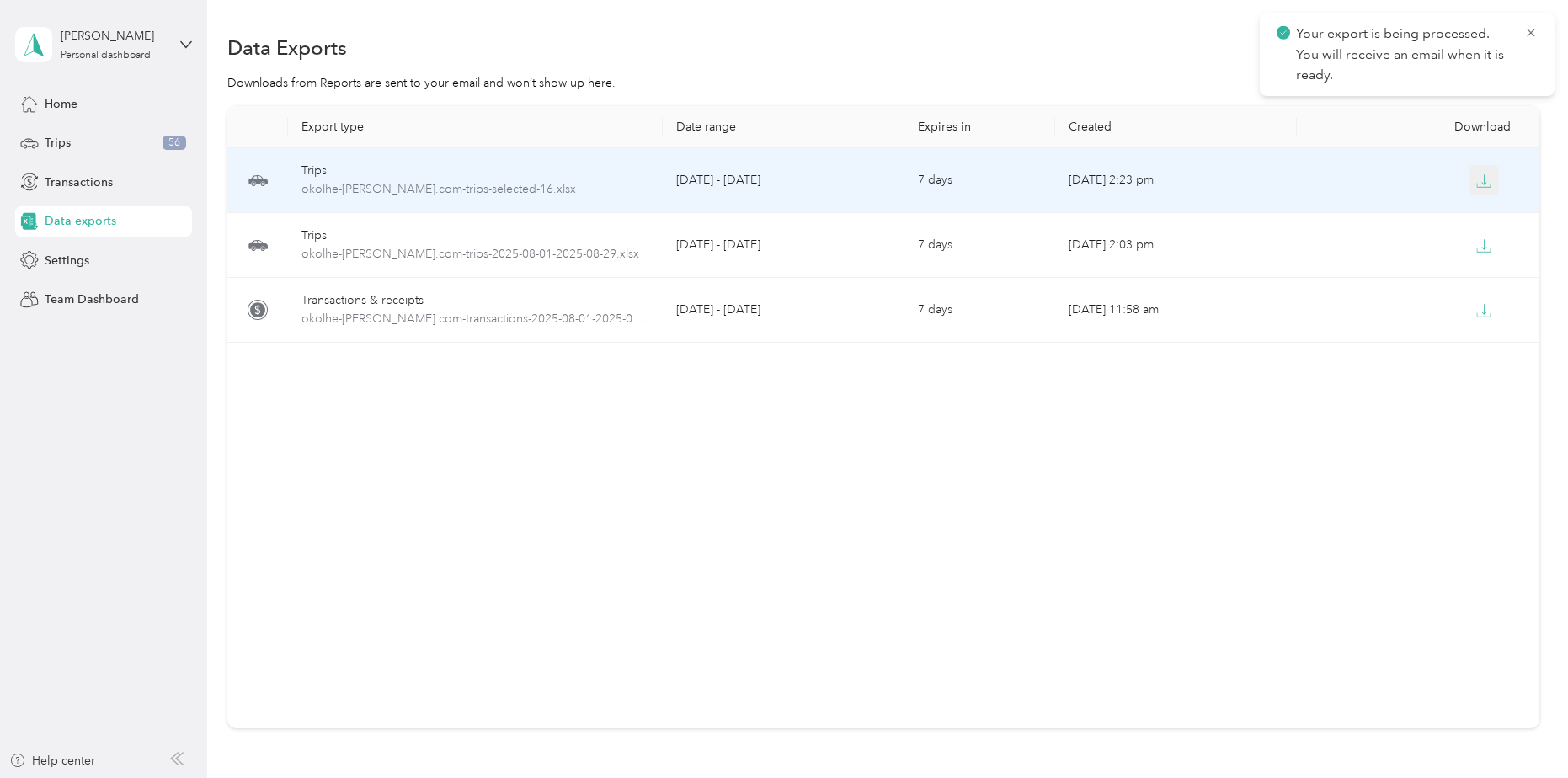
click at [1483, 175] on icon "button" at bounding box center [1485, 179] width 5 height 10
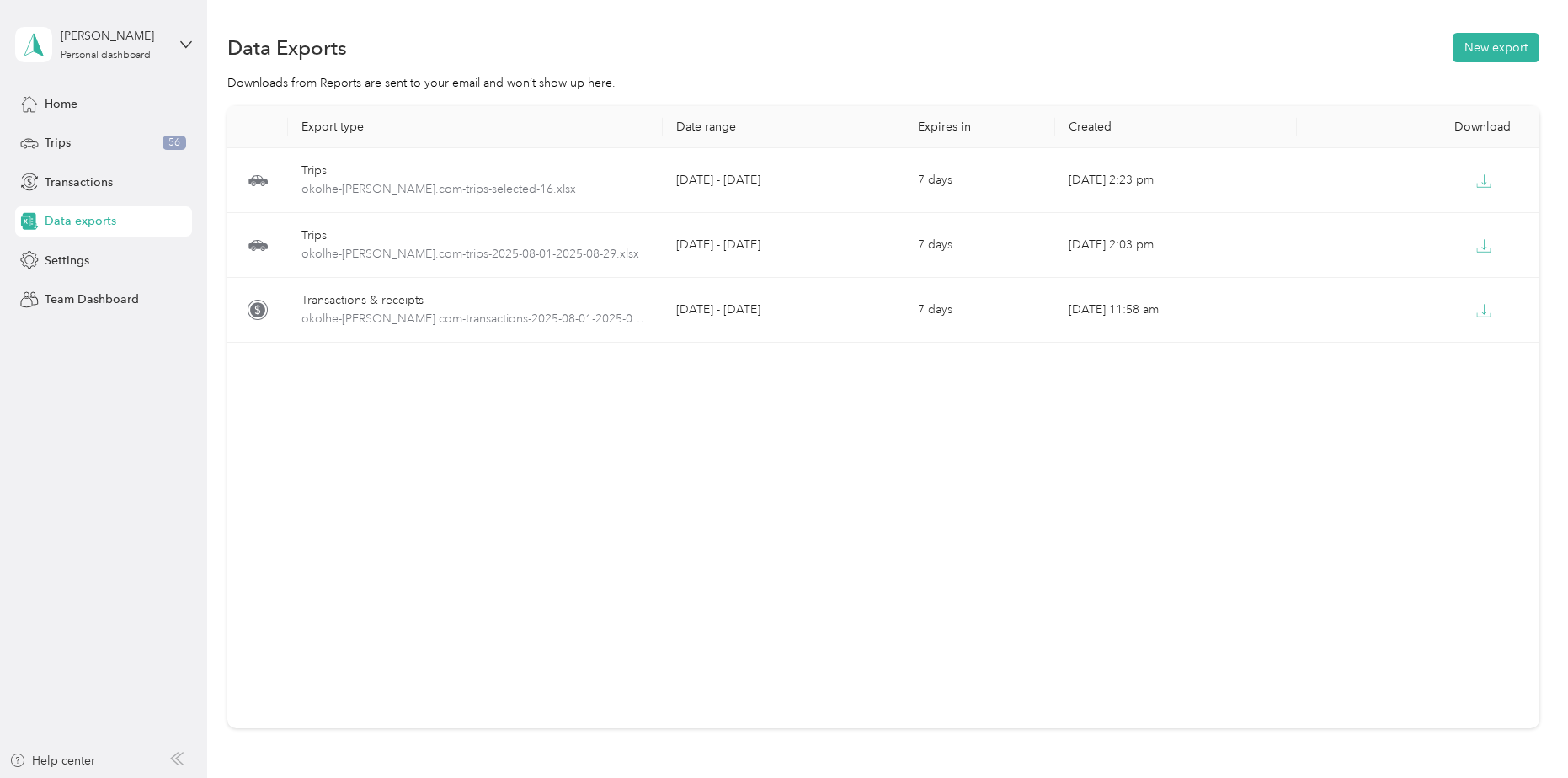
drag, startPoint x: 586, startPoint y: 424, endPoint x: 534, endPoint y: 400, distance: 57.3
click at [583, 422] on div "Export type Date range Expires in Created Download Trips okolhe-foushee.com-tri…" at bounding box center [883, 417] width 1311 height 622
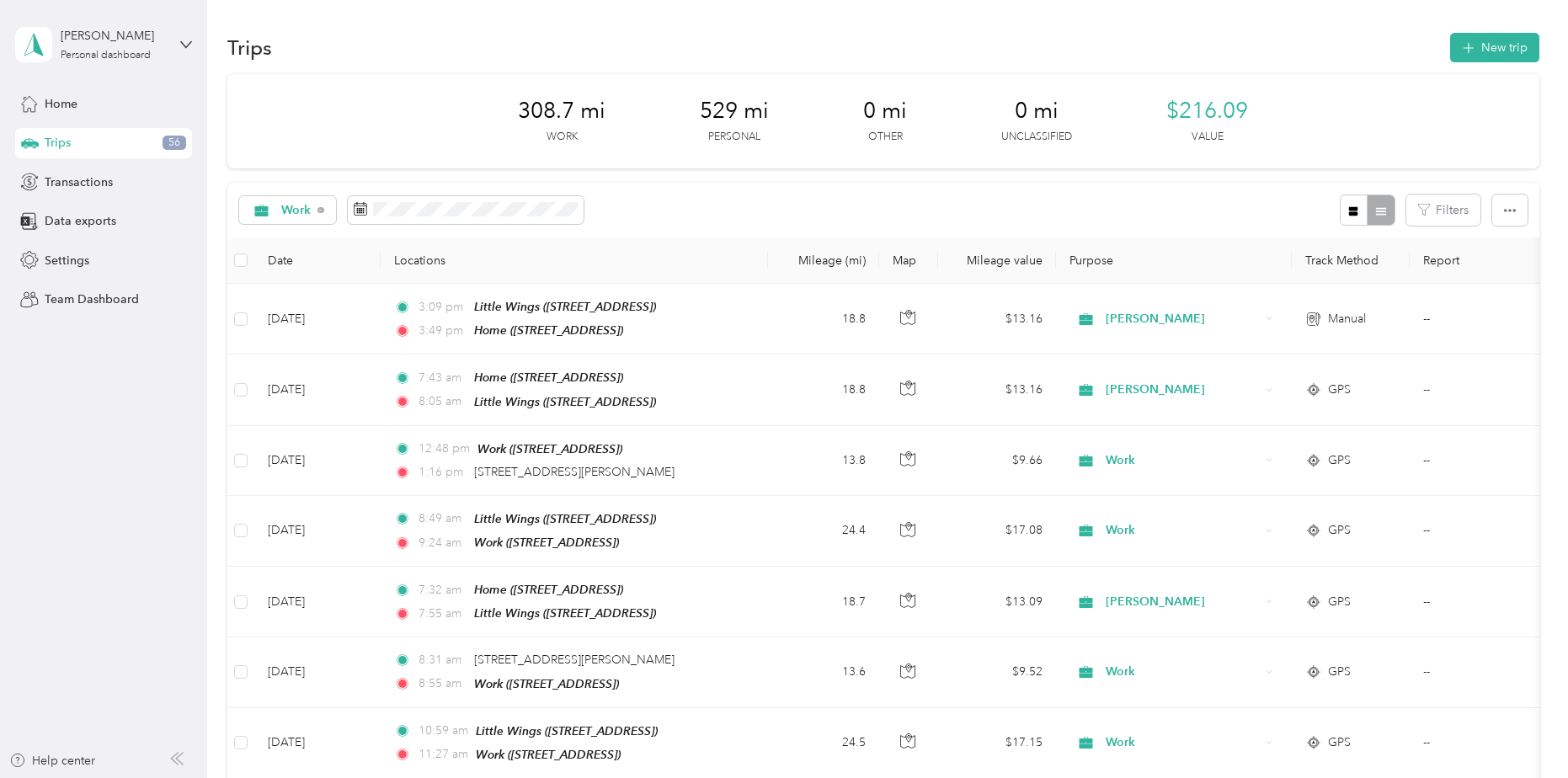
click at [1117, 256] on th "Purpose" at bounding box center [1174, 261] width 236 height 47
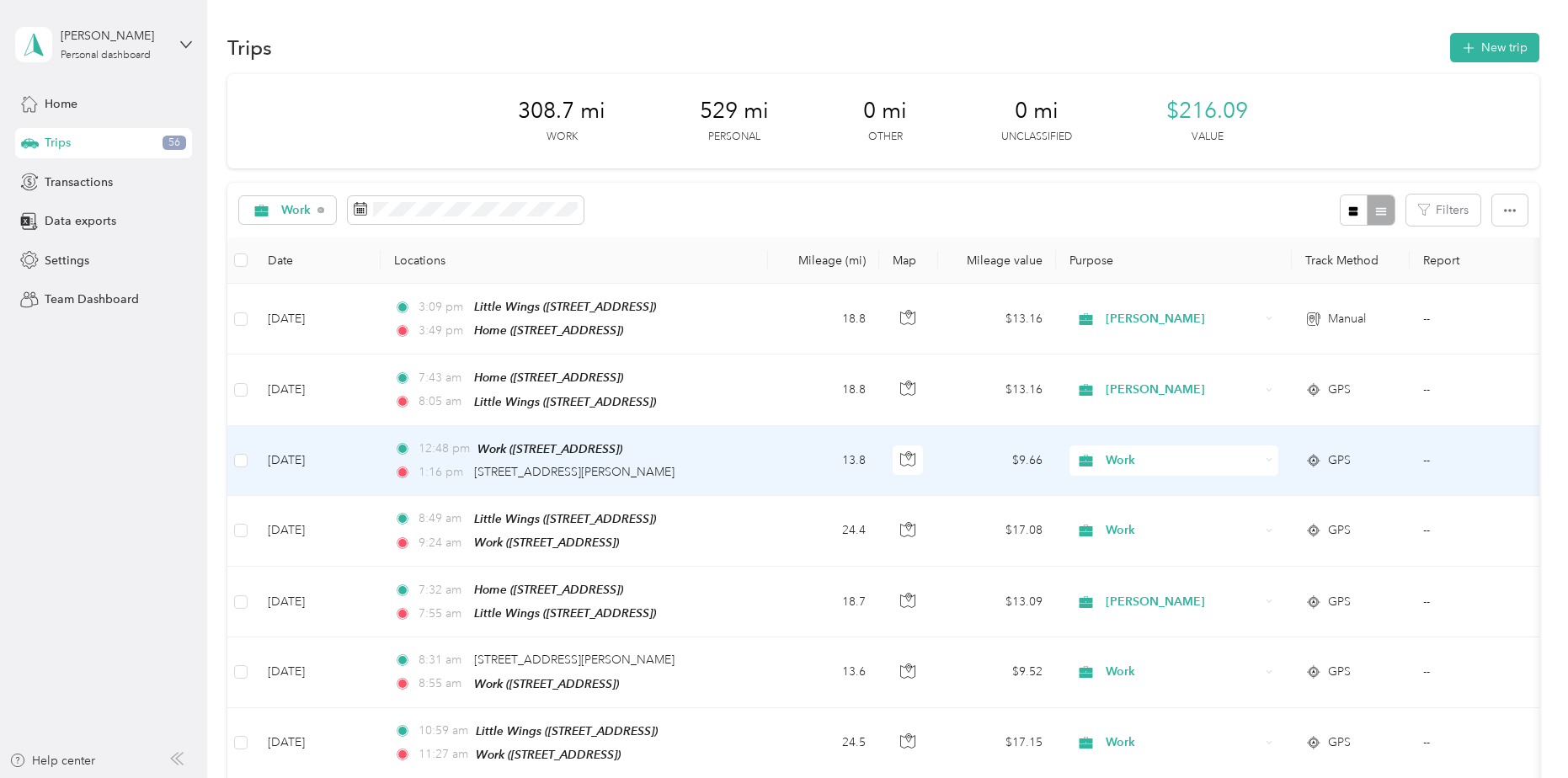
click at [1121, 452] on span "Work" at bounding box center [1183, 460] width 154 height 18
click at [1134, 548] on span "[PERSON_NAME]" at bounding box center [1190, 546] width 156 height 18
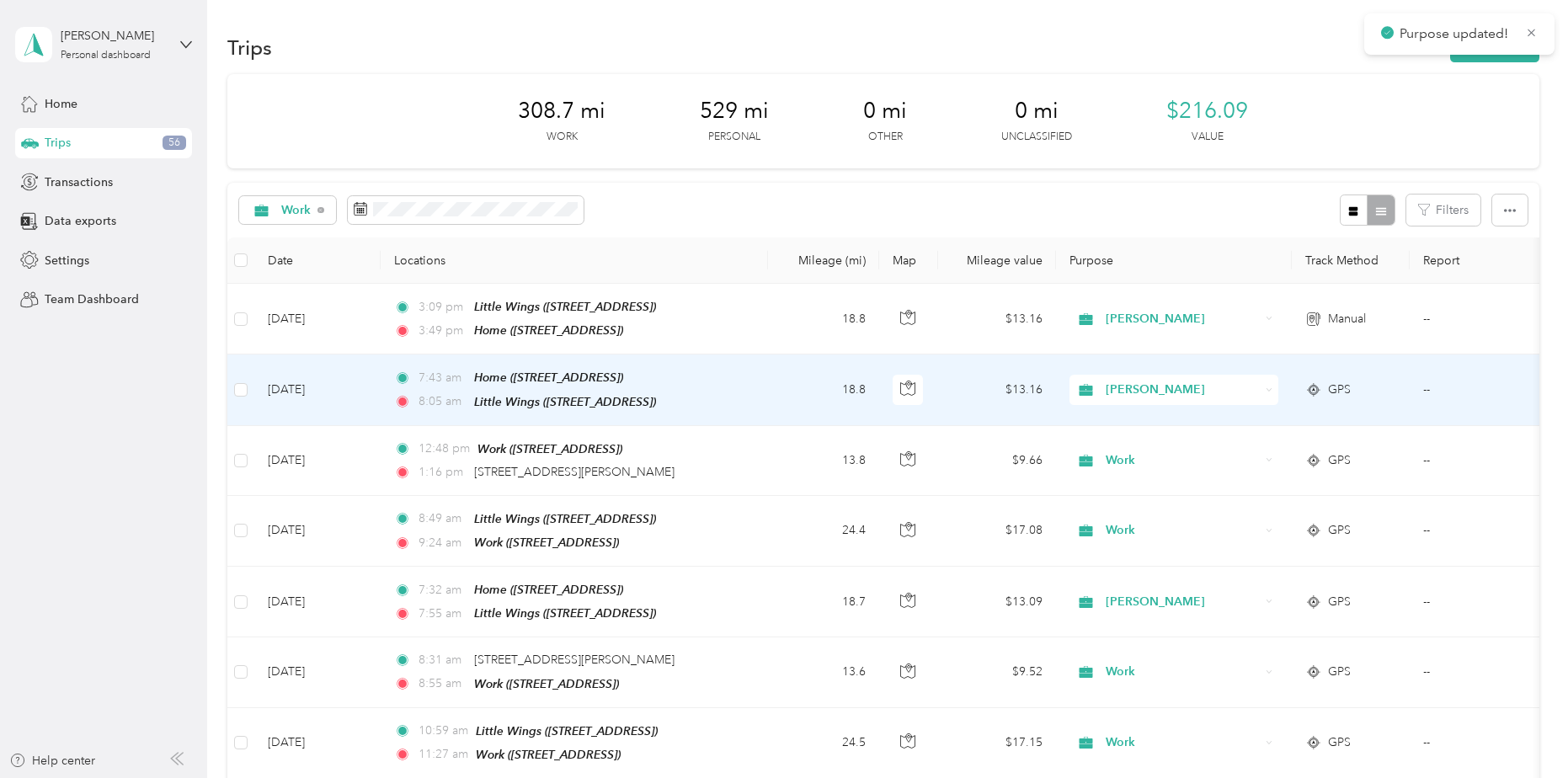
scroll to position [84, 0]
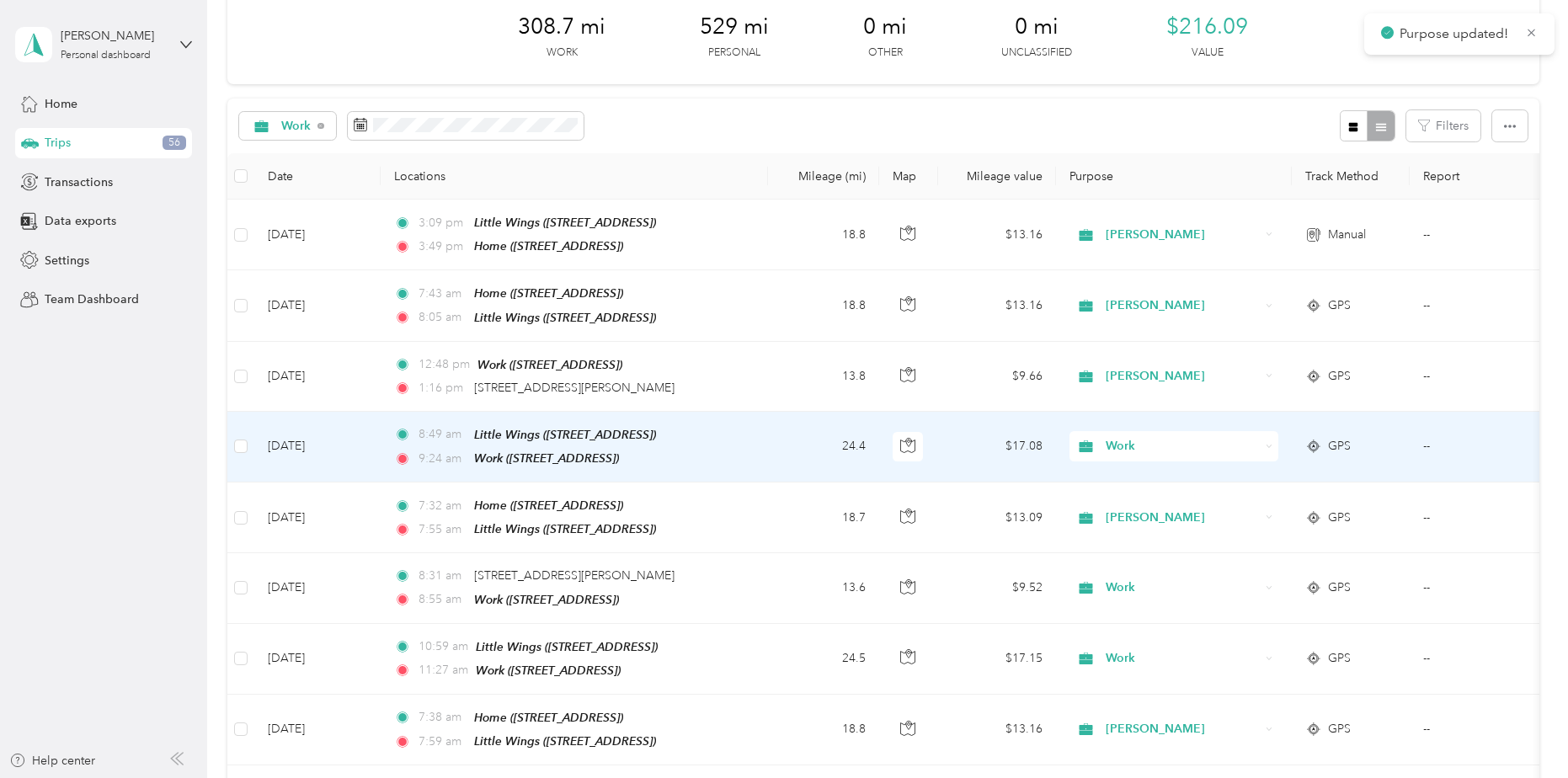
click at [1141, 439] on span "Work" at bounding box center [1183, 445] width 154 height 18
click at [1139, 529] on span "[PERSON_NAME]" at bounding box center [1190, 528] width 156 height 18
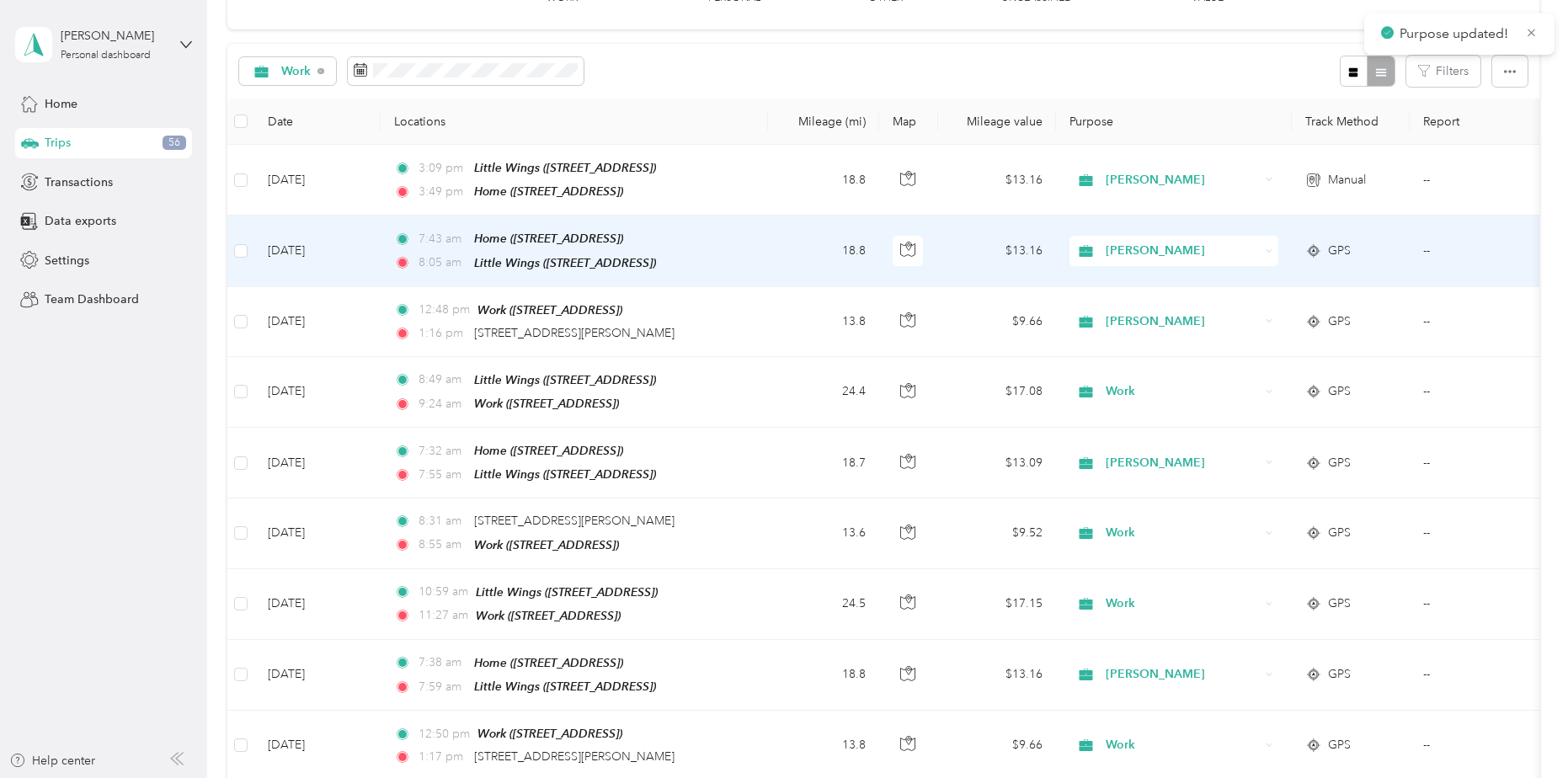
scroll to position [168, 0]
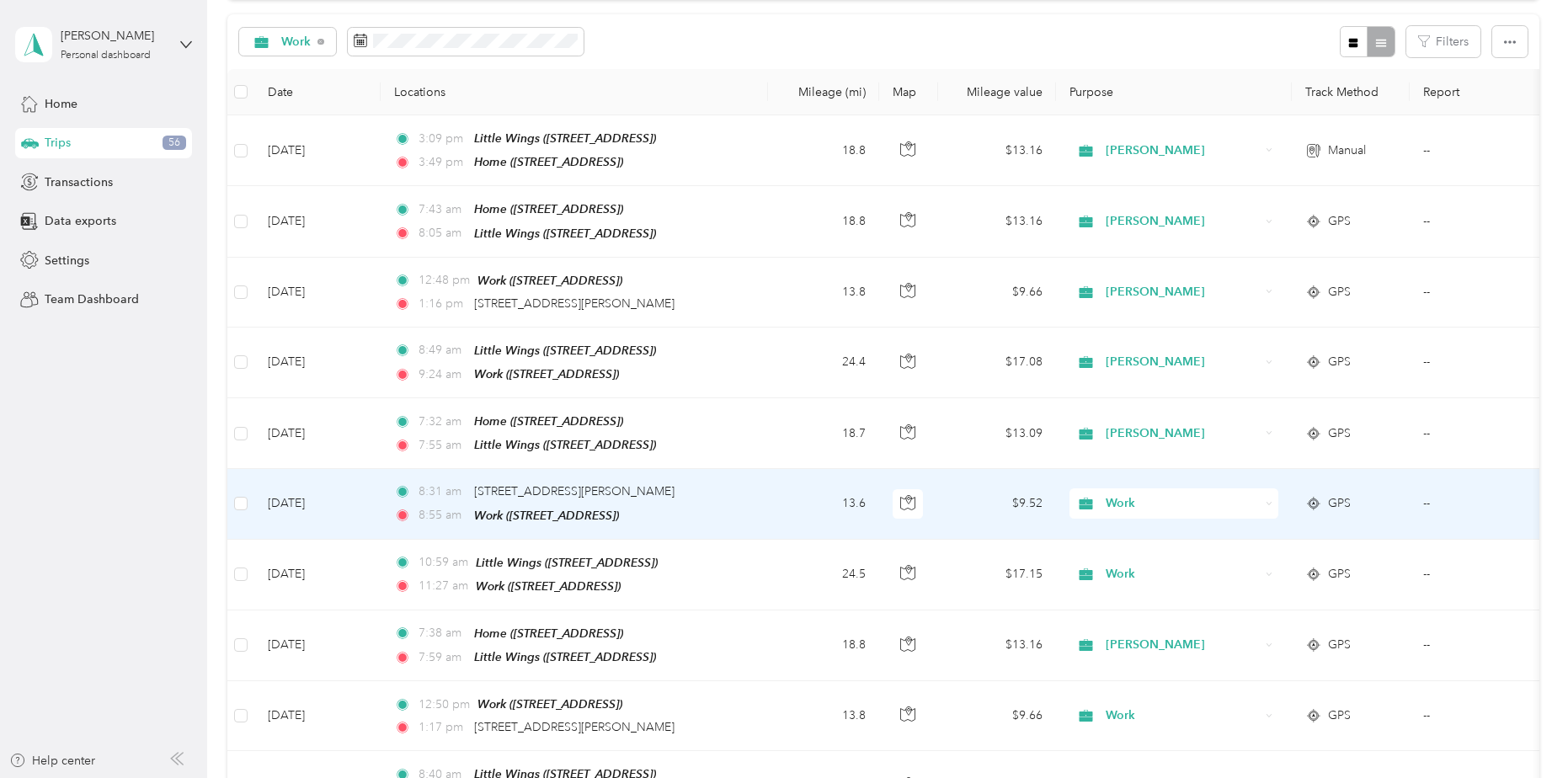
click at [1128, 495] on span "Work" at bounding box center [1183, 503] width 154 height 18
click at [1128, 584] on span "[PERSON_NAME]" at bounding box center [1190, 585] width 156 height 18
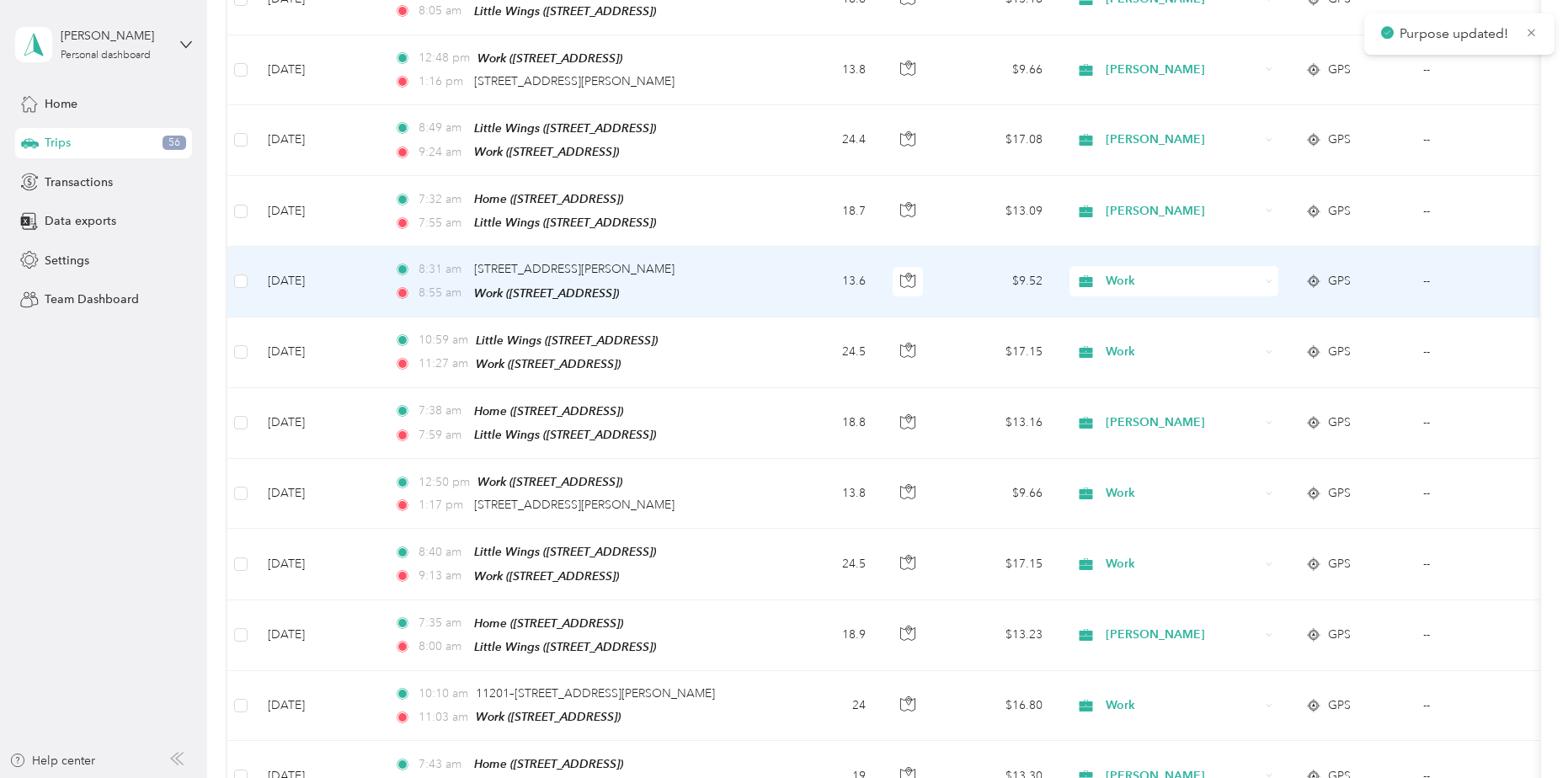
scroll to position [421, 0]
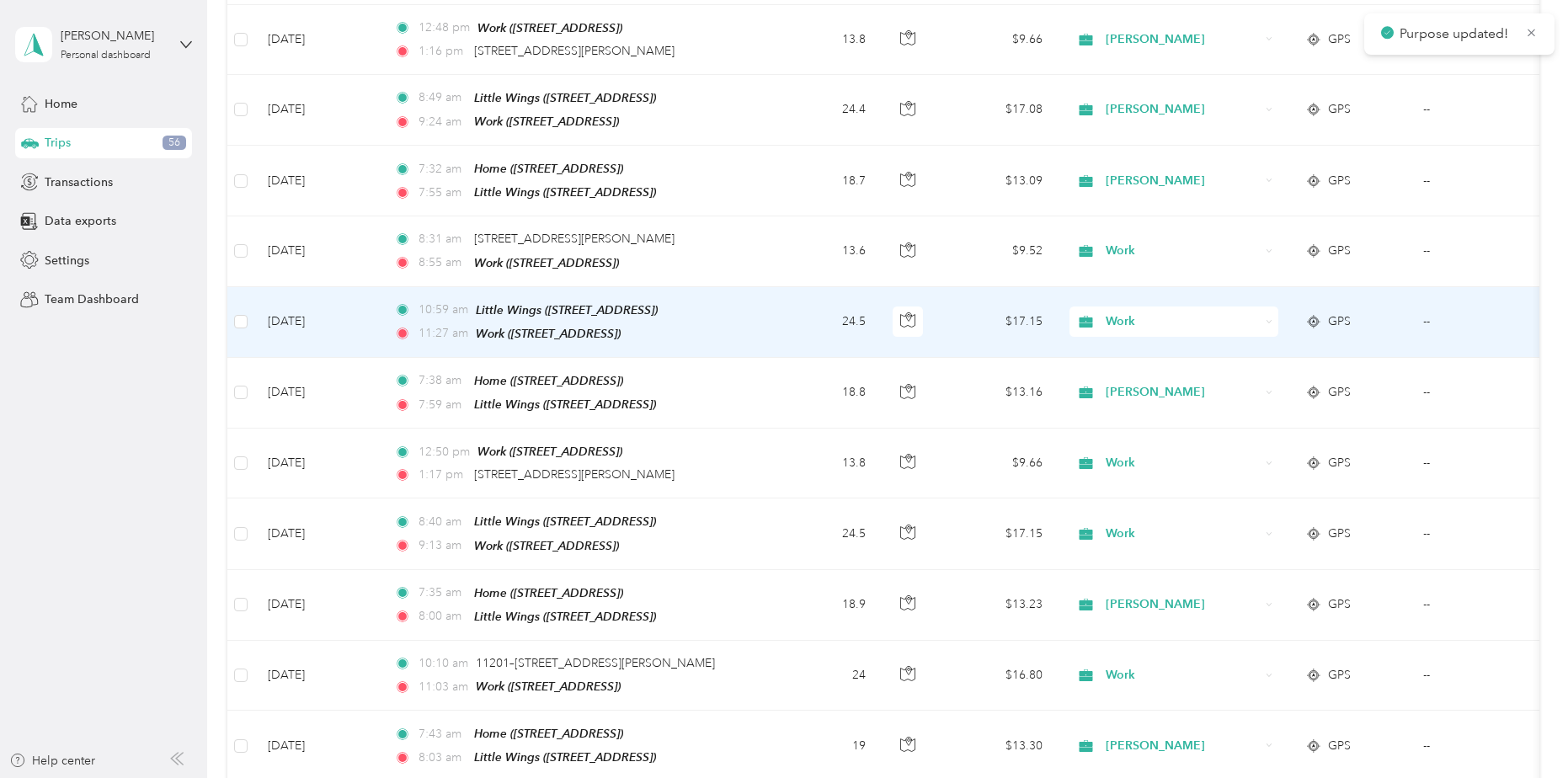
click at [1134, 315] on span "Work" at bounding box center [1183, 321] width 154 height 18
click at [1137, 403] on span "[PERSON_NAME]" at bounding box center [1190, 402] width 156 height 18
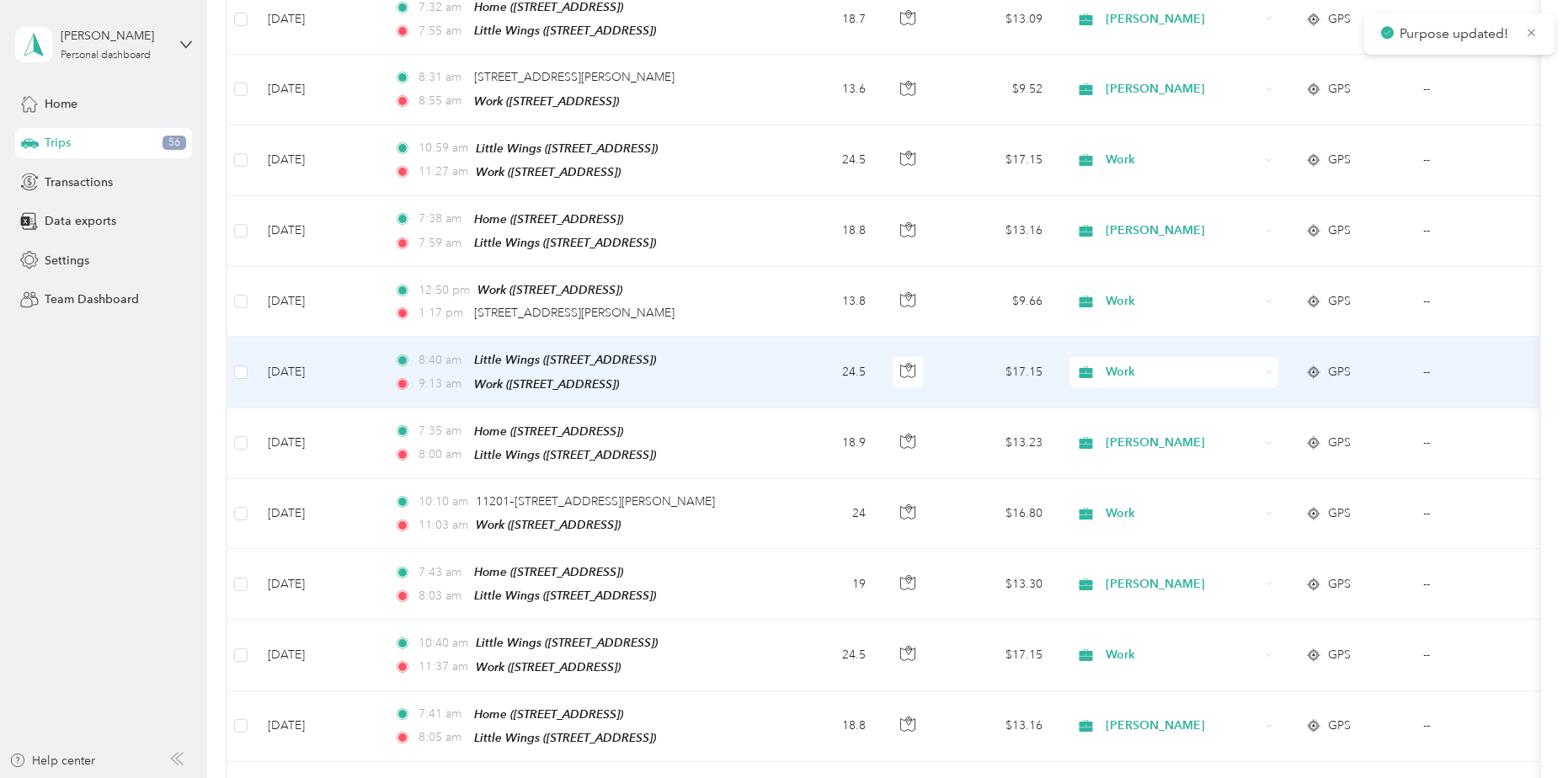
scroll to position [589, 0]
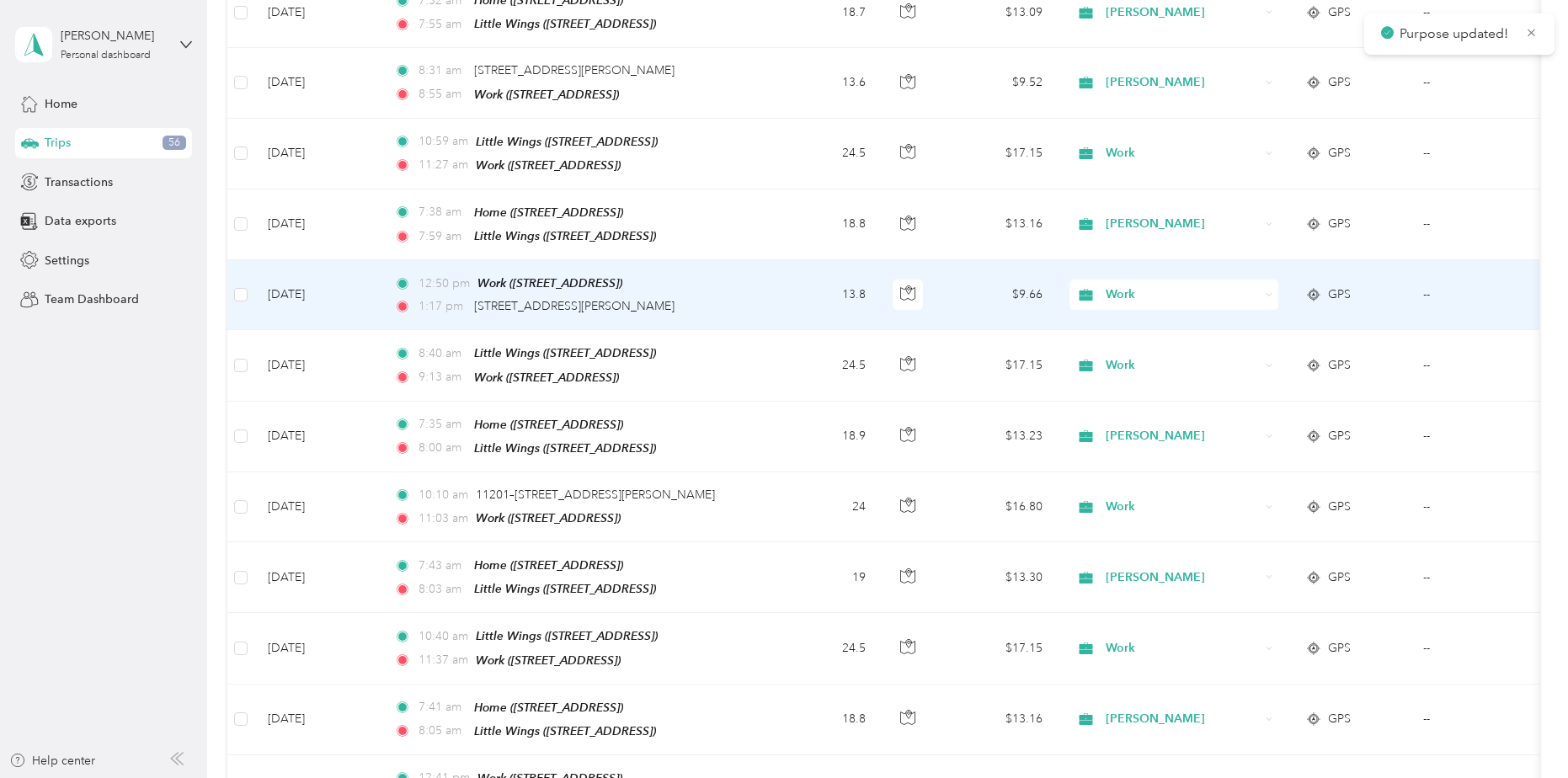
click at [1141, 285] on span "Work" at bounding box center [1183, 294] width 154 height 18
click at [1144, 370] on span "[PERSON_NAME]" at bounding box center [1190, 373] width 156 height 18
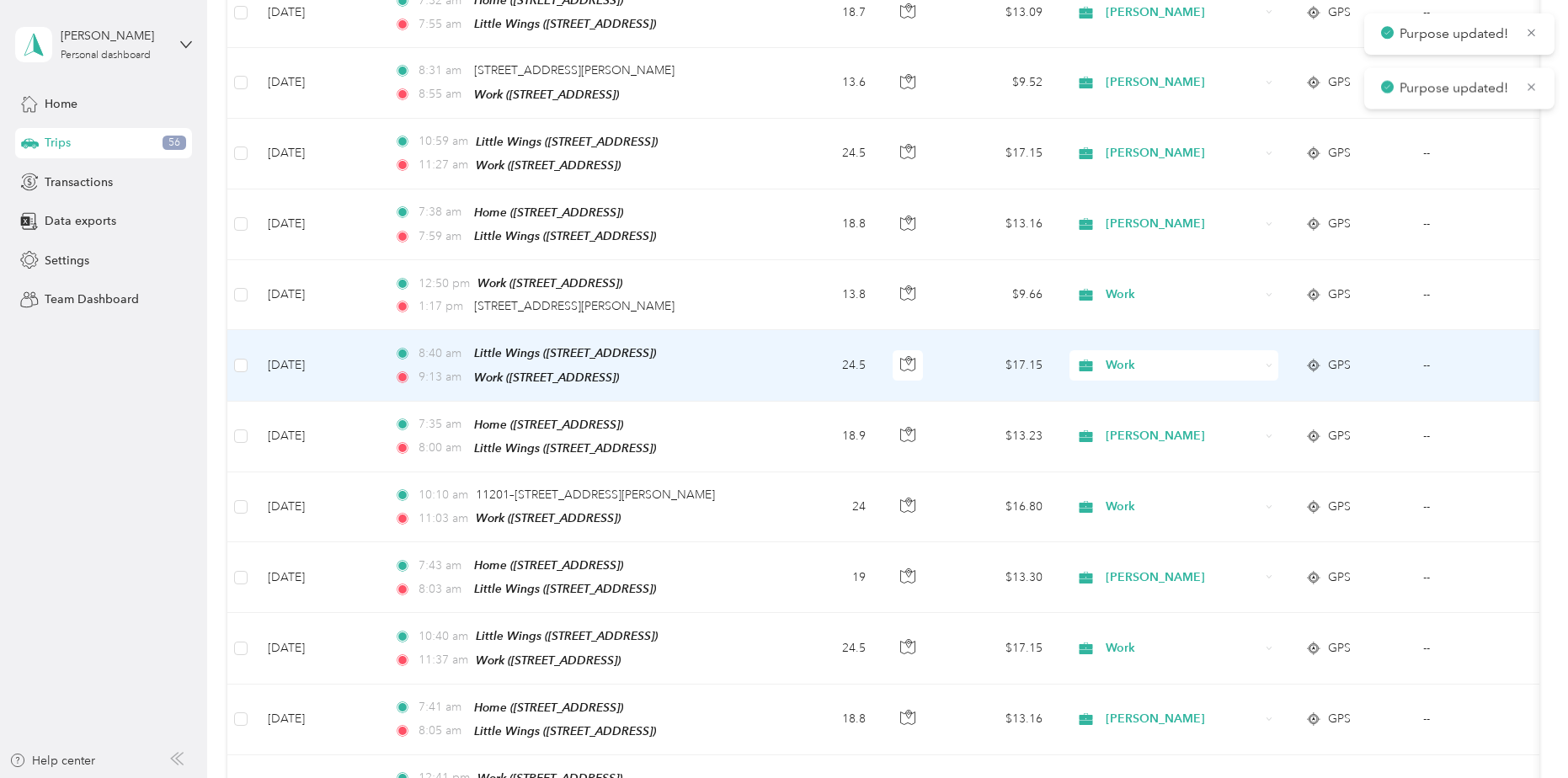
click at [1146, 357] on span "Work" at bounding box center [1183, 364] width 154 height 18
click at [1136, 445] on li "[PERSON_NAME]" at bounding box center [1174, 442] width 209 height 29
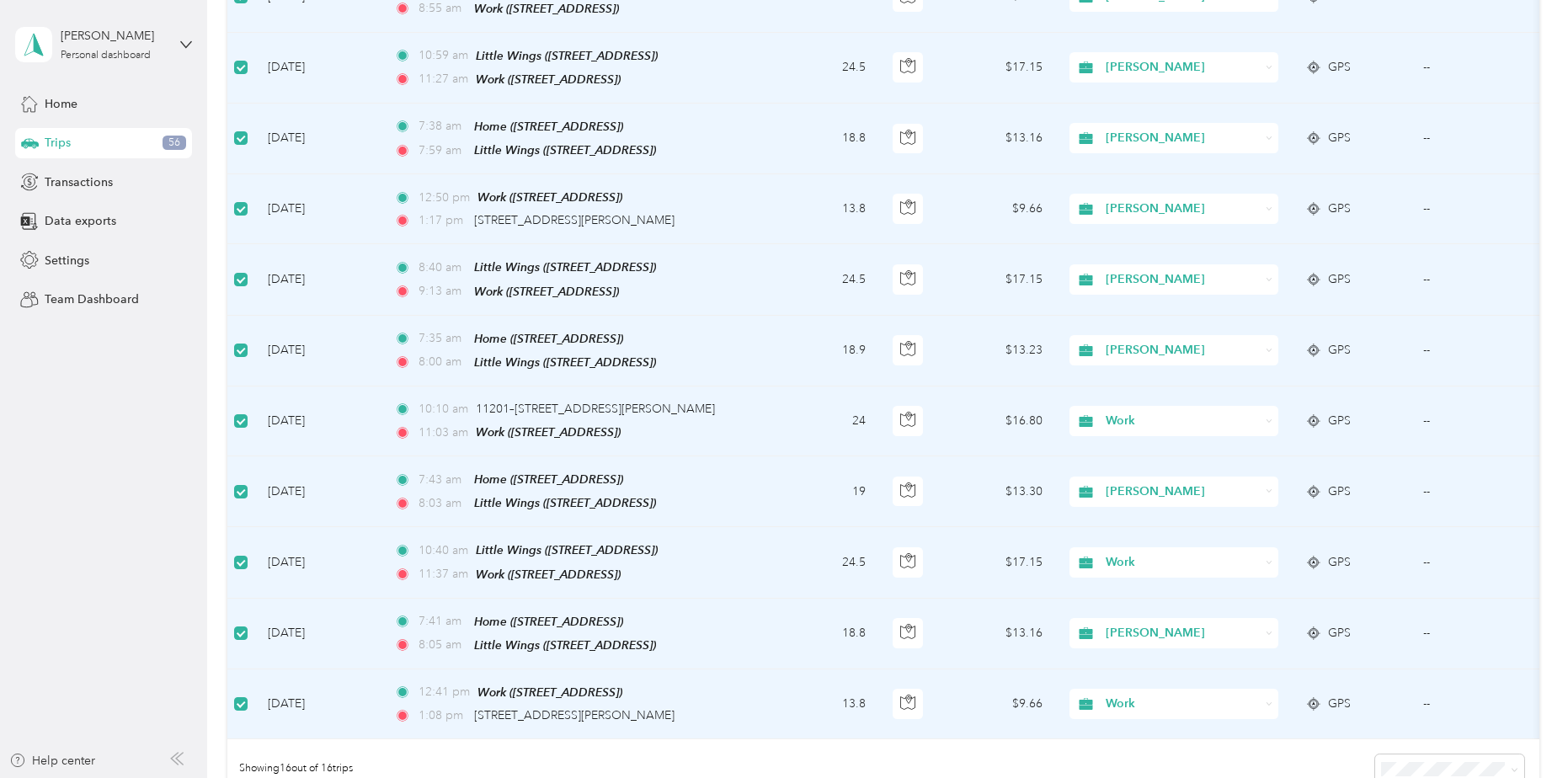
scroll to position [842, 0]
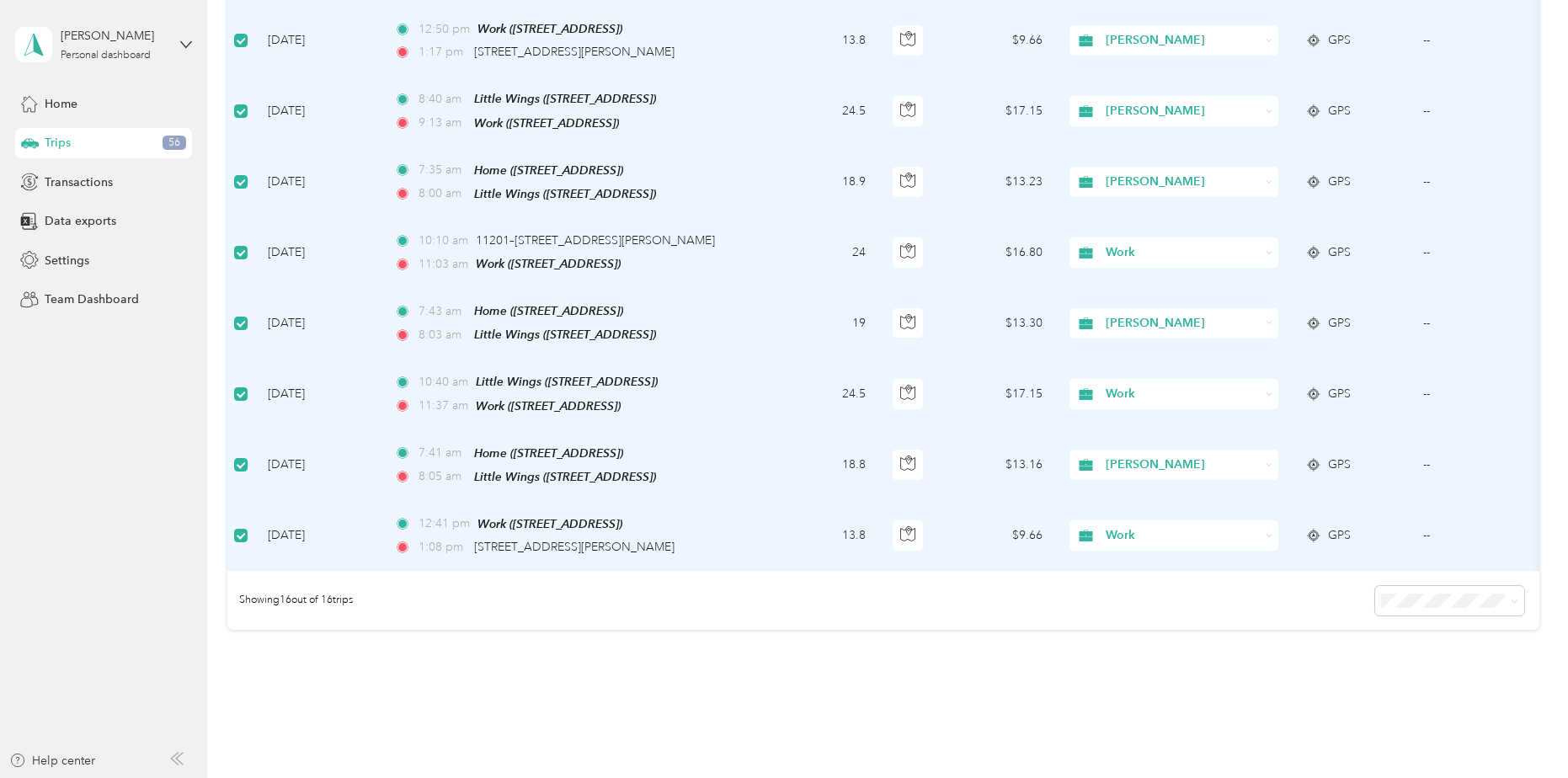
click at [1145, 385] on span "Work" at bounding box center [1183, 394] width 154 height 18
click at [1128, 464] on span "[PERSON_NAME]" at bounding box center [1190, 465] width 156 height 18
click at [1158, 526] on span "Work" at bounding box center [1183, 535] width 154 height 18
click at [1126, 598] on span "[PERSON_NAME]" at bounding box center [1190, 603] width 156 height 18
click at [1148, 243] on span "Work" at bounding box center [1183, 252] width 154 height 18
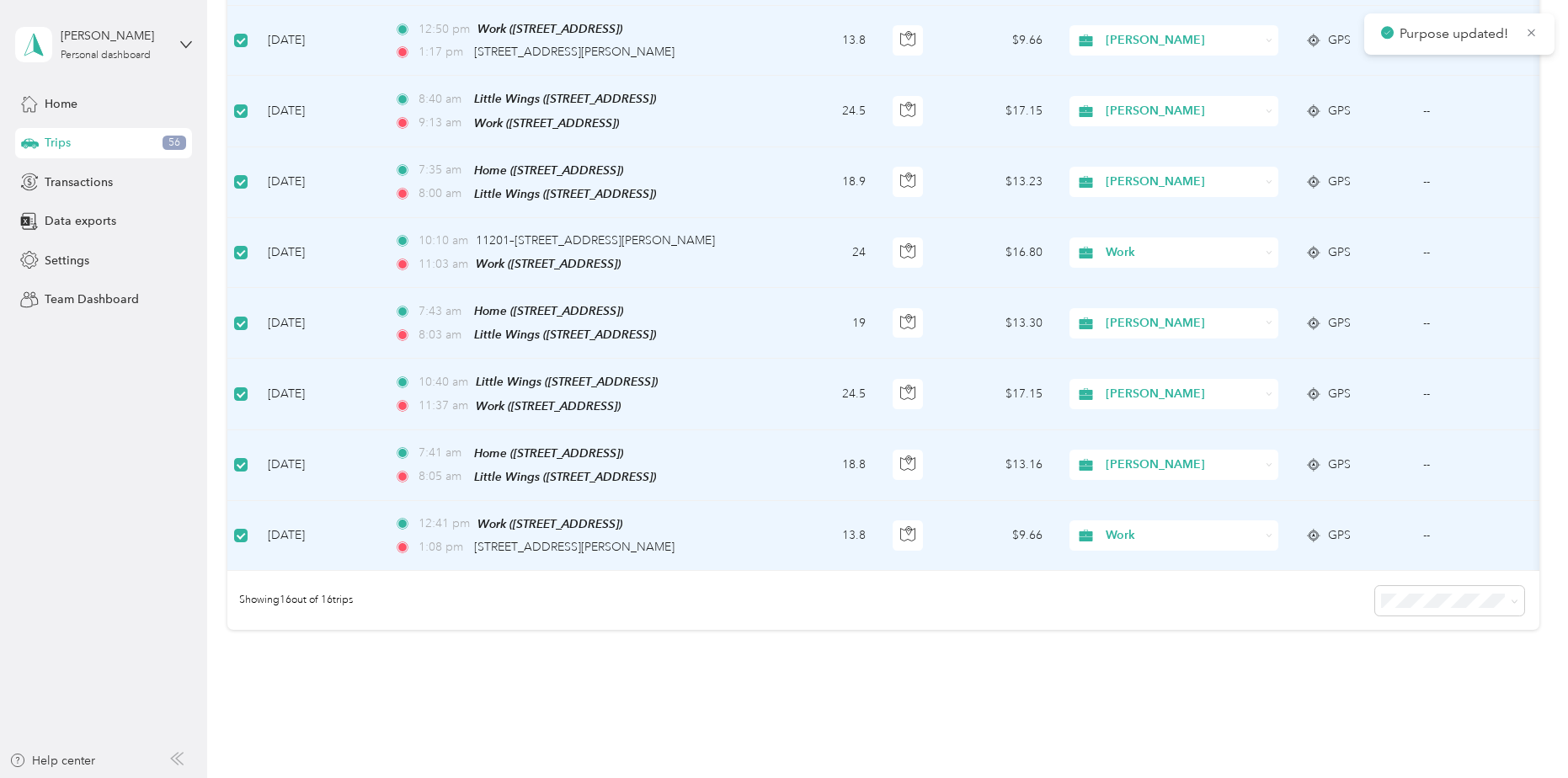
click at [1158, 328] on span "[PERSON_NAME]" at bounding box center [1190, 326] width 156 height 18
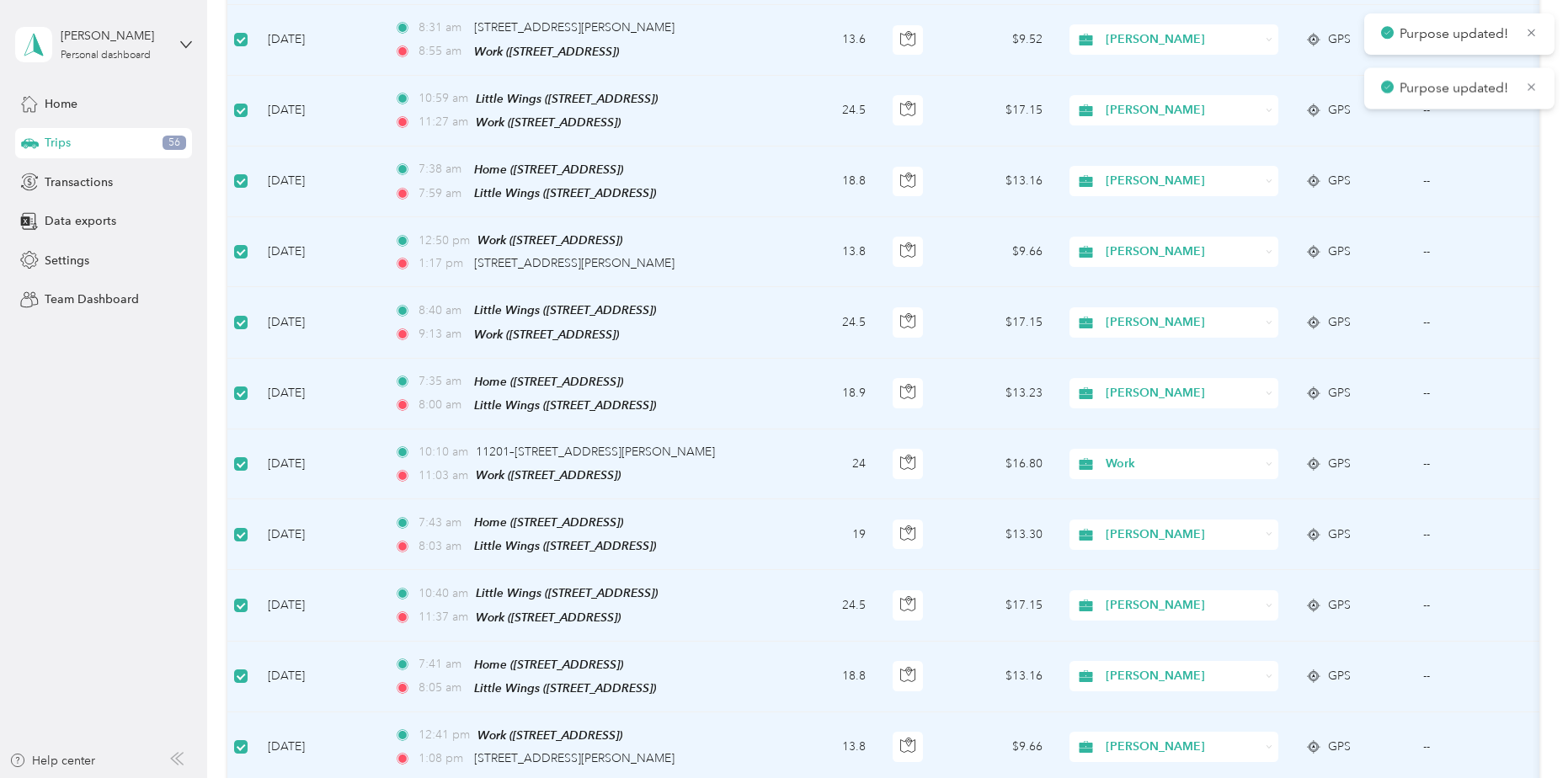
scroll to position [589, 0]
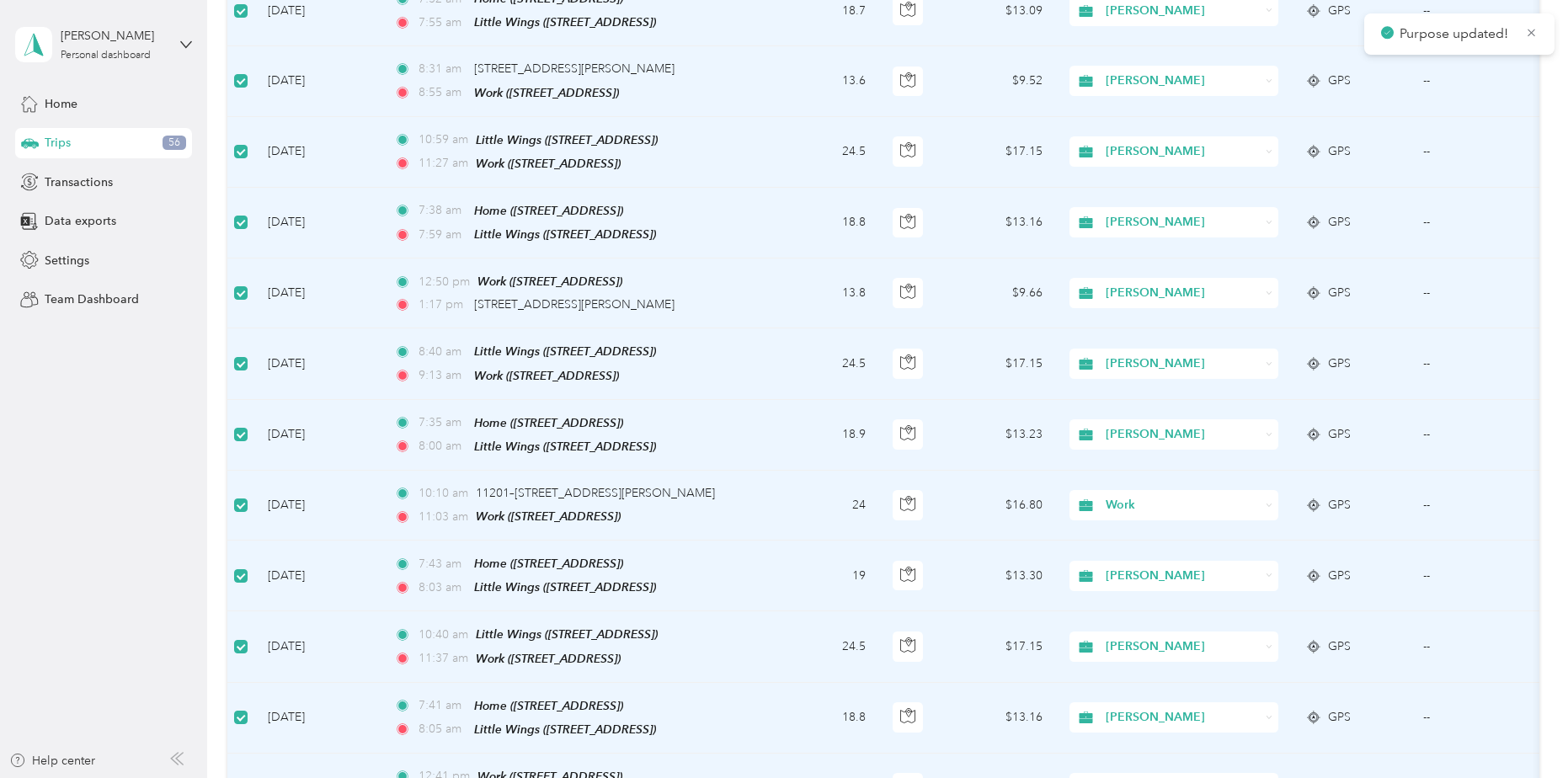
click at [1120, 495] on span "Work" at bounding box center [1183, 504] width 154 height 18
click at [1136, 569] on li "[PERSON_NAME]" at bounding box center [1174, 579] width 209 height 29
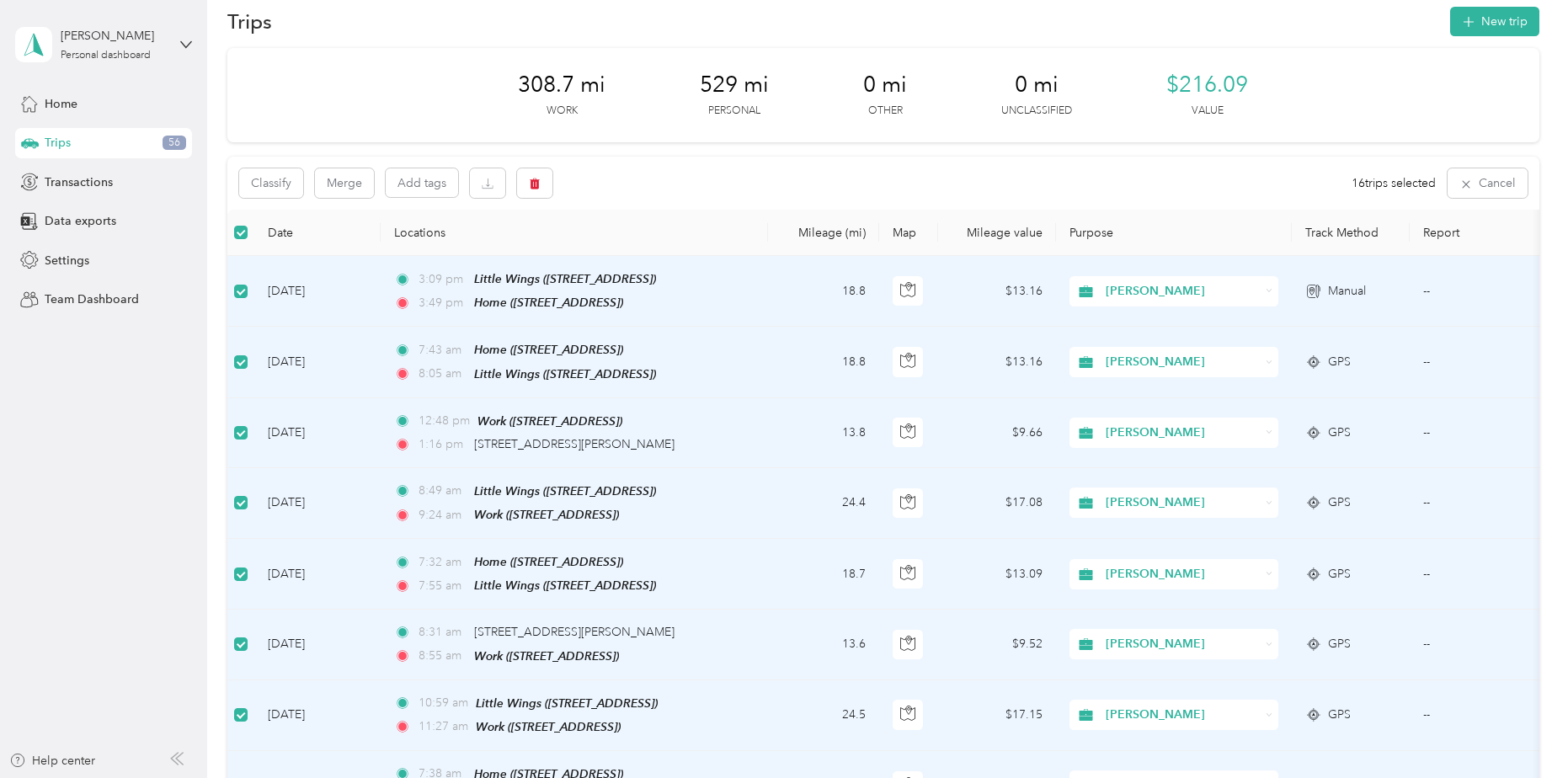
scroll to position [0, 0]
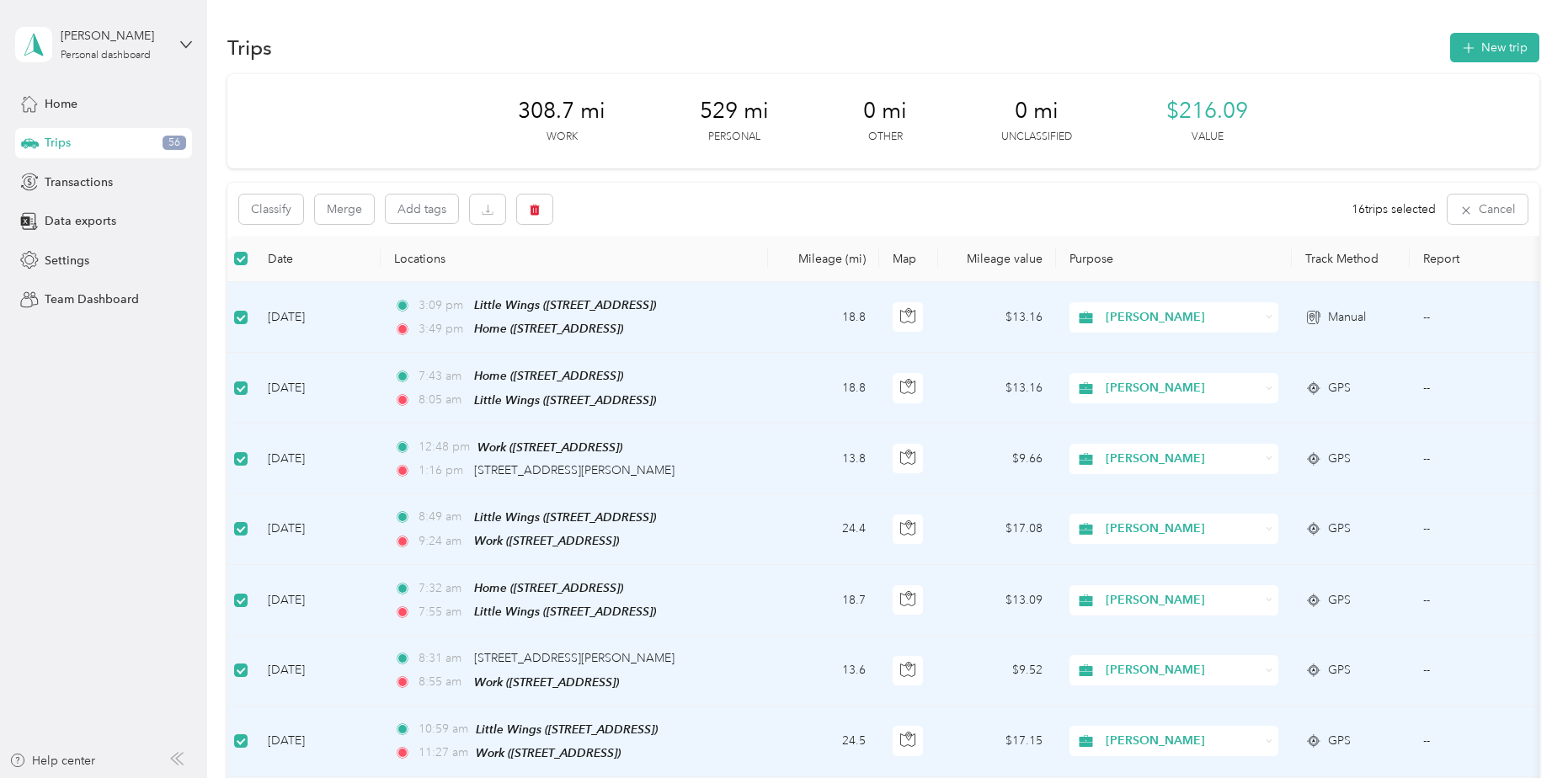
click at [1179, 195] on div "Classify Merge Add tags 16 trips selected Cancel" at bounding box center [883, 209] width 1311 height 53
click at [493, 208] on icon "button" at bounding box center [488, 209] width 12 height 12
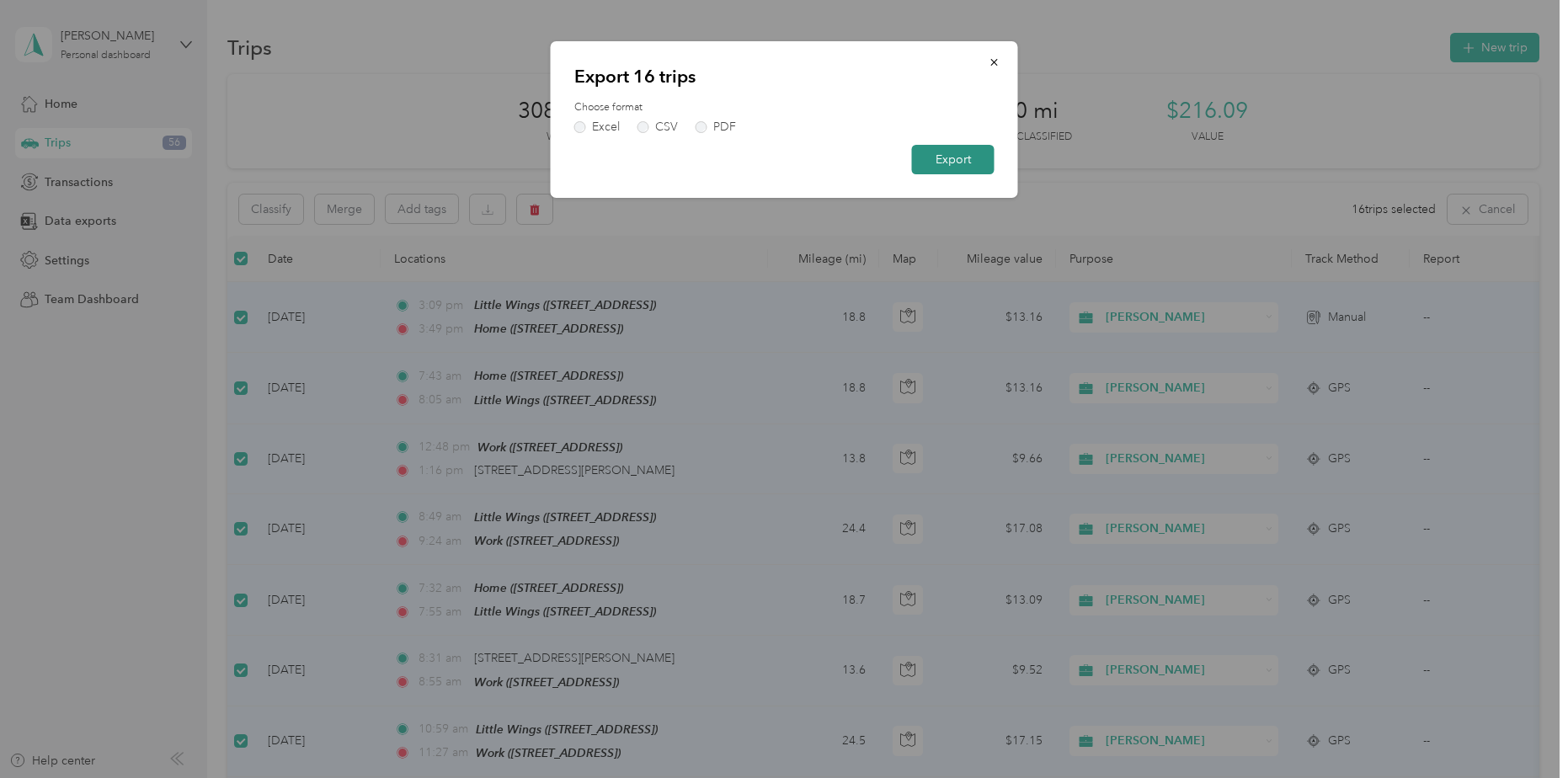
click at [935, 167] on button "Export" at bounding box center [953, 159] width 83 height 29
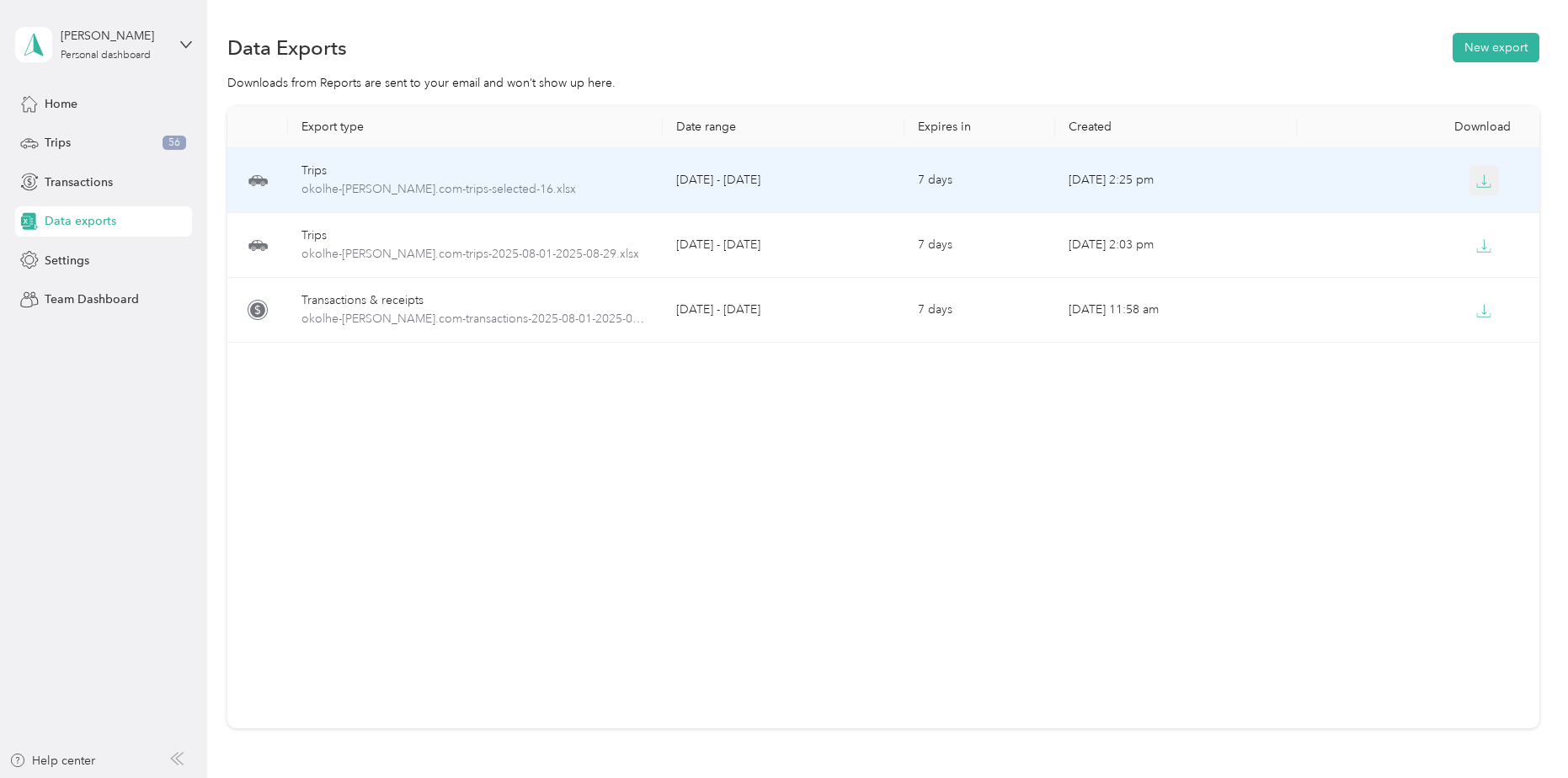
click at [1477, 178] on icon "button" at bounding box center [1484, 181] width 16 height 16
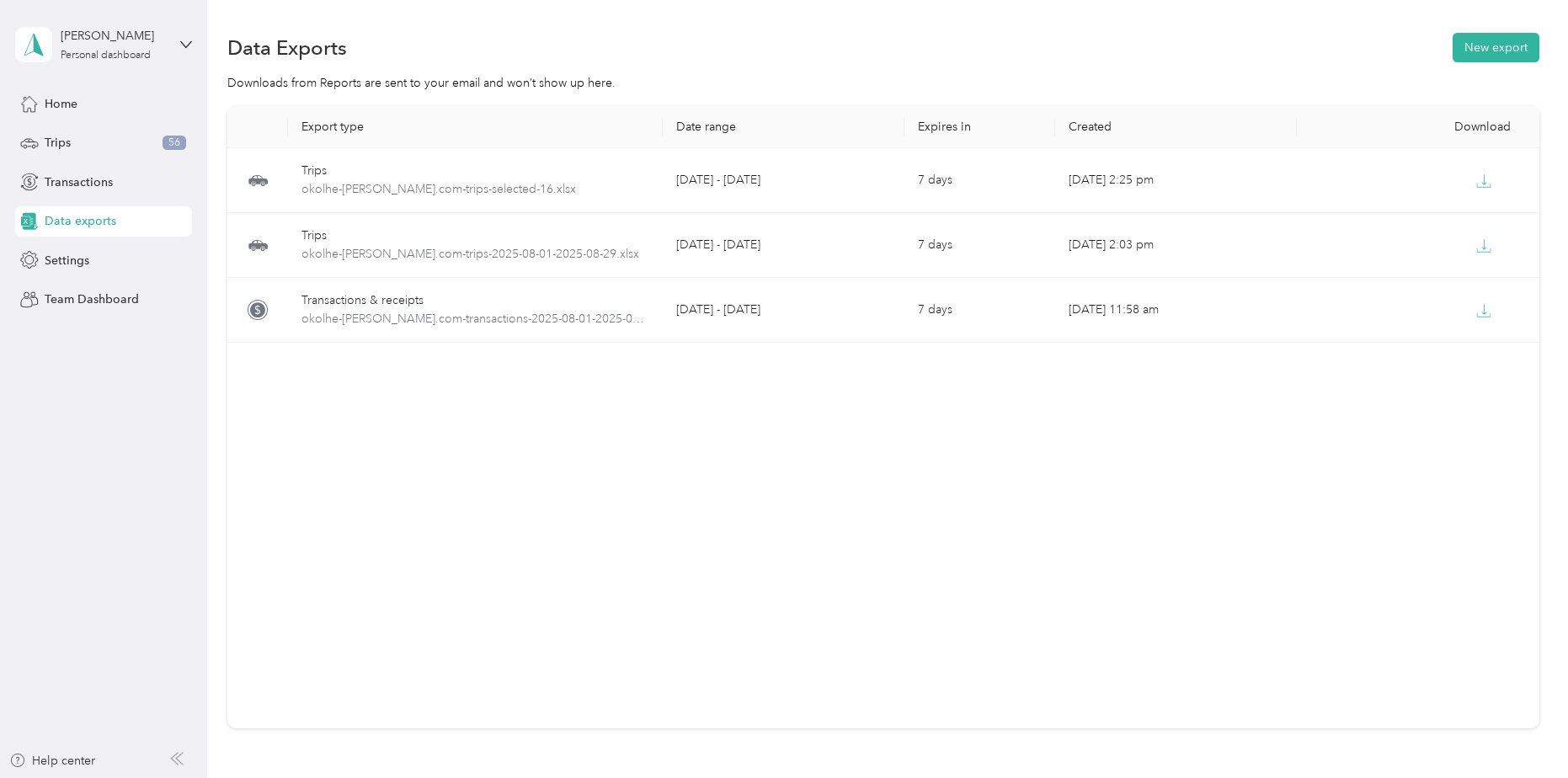
drag, startPoint x: 551, startPoint y: 389, endPoint x: 519, endPoint y: 402, distance: 34.5
click at [551, 389] on div "Export type Date range Expires in Created Download Trips okolhe-foushee.com-tri…" at bounding box center [883, 417] width 1311 height 622
